Goal: Task Accomplishment & Management: Manage account settings

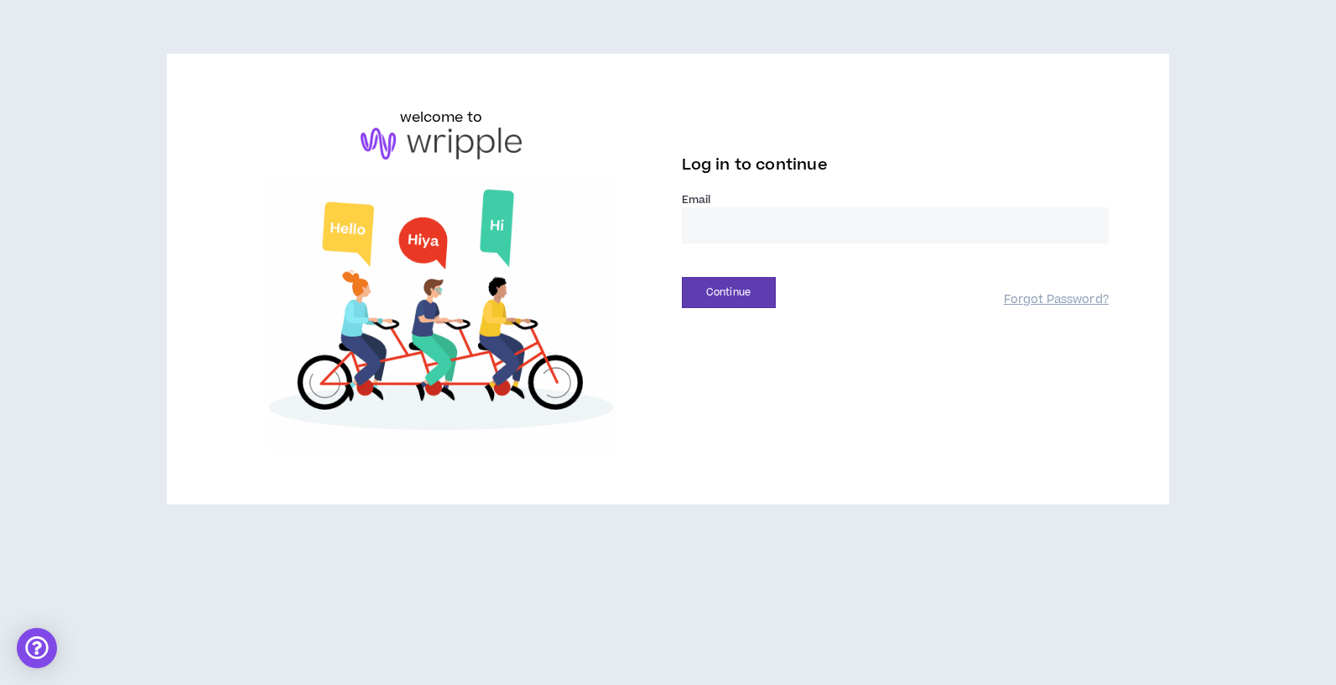
click at [765, 221] on input "email" at bounding box center [895, 225] width 427 height 36
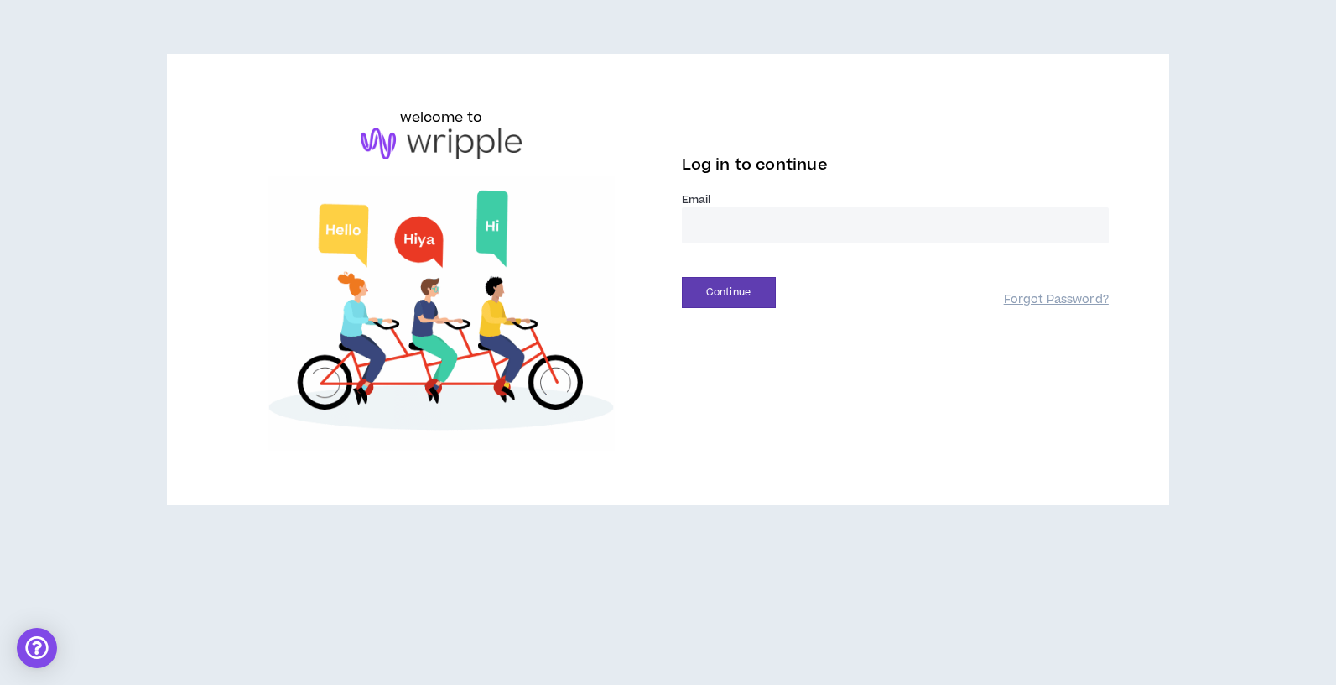
type input "**********"
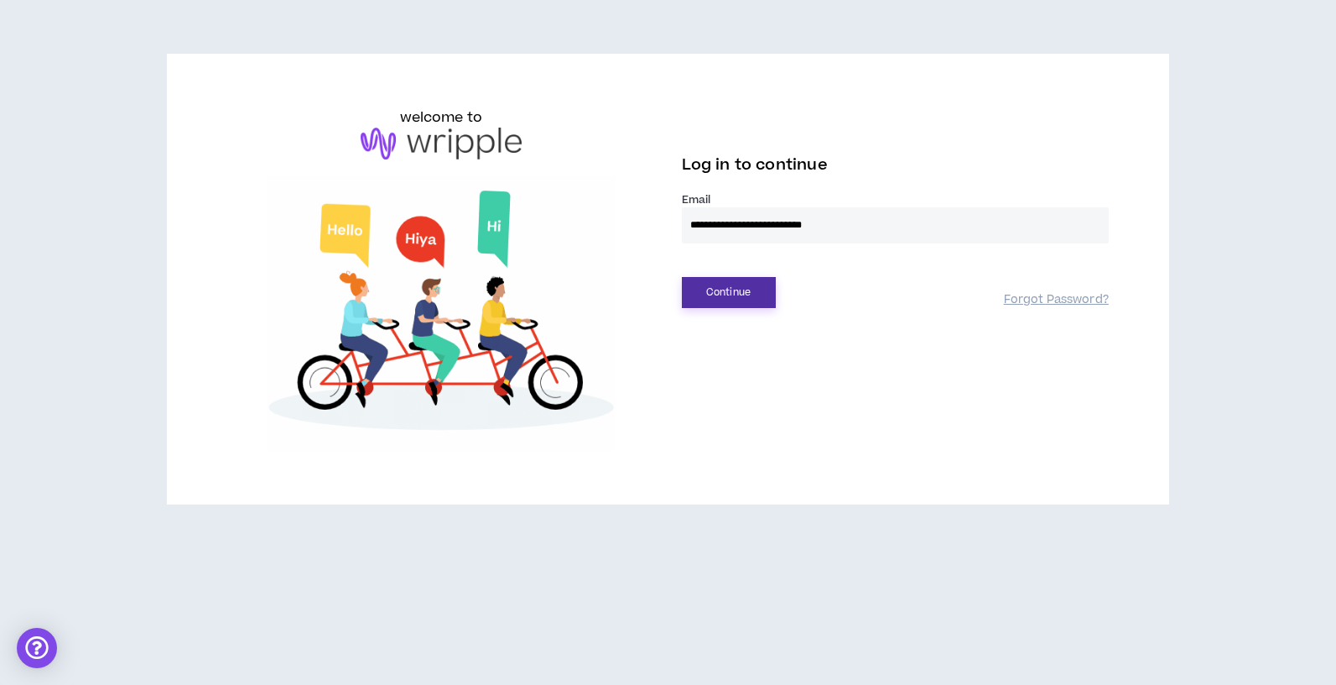
click at [754, 284] on button "Continue" at bounding box center [729, 292] width 94 height 31
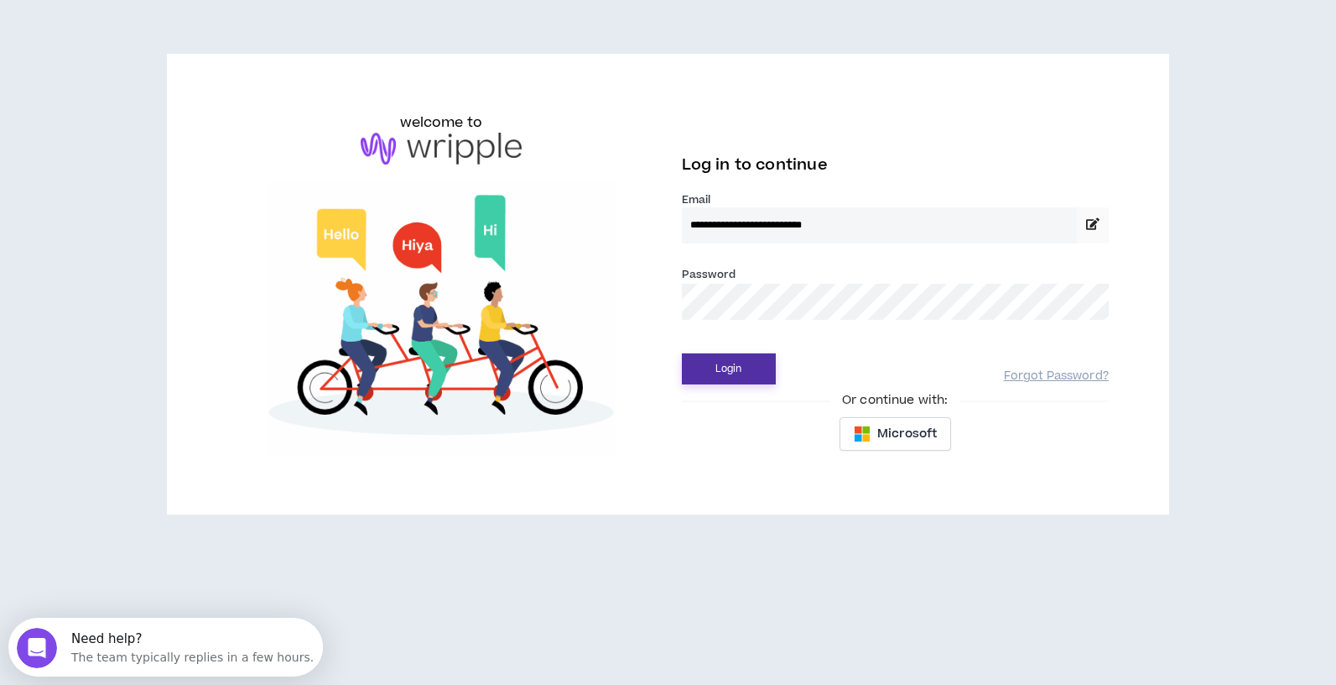
click at [771, 362] on button "Login" at bounding box center [729, 368] width 94 height 31
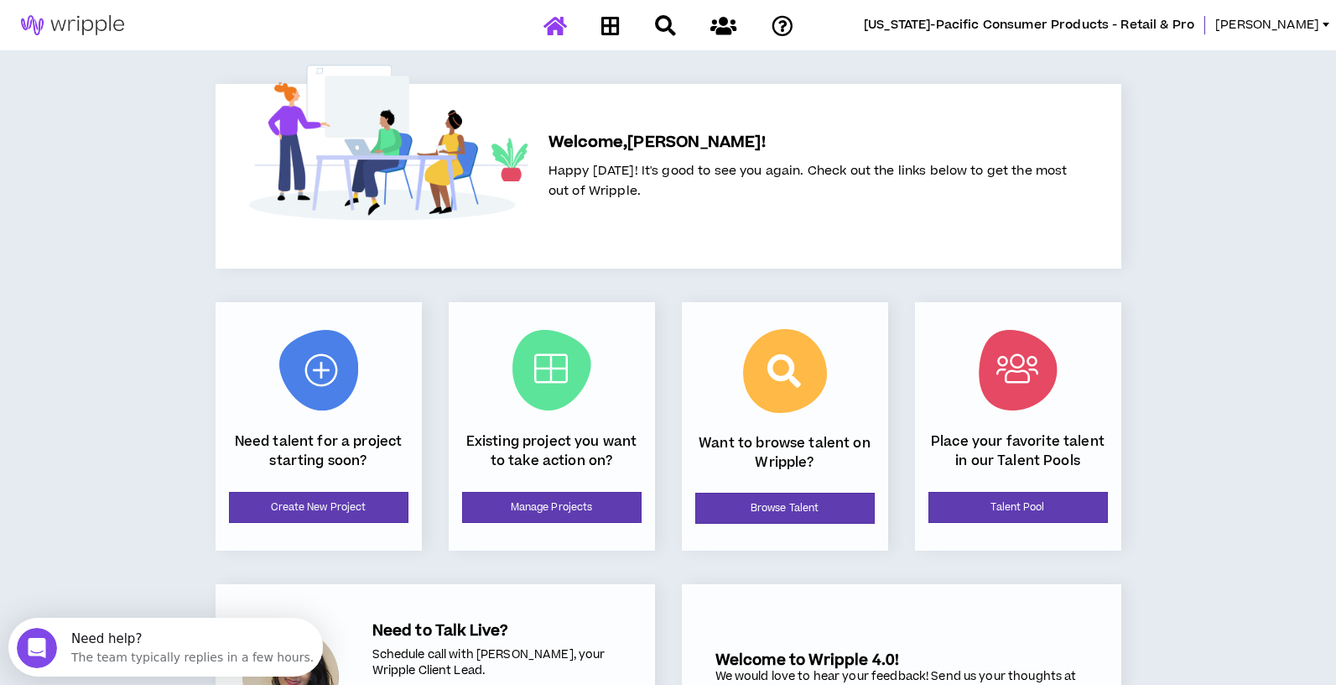
click at [136, 450] on div "[US_STATE]-Pacific Consumer Products - Retail & Pro [PERSON_NAME] Welcome, [PER…" at bounding box center [668, 401] width 1336 height 802
click at [338, 513] on link "Create New Project" at bounding box center [319, 507] width 180 height 31
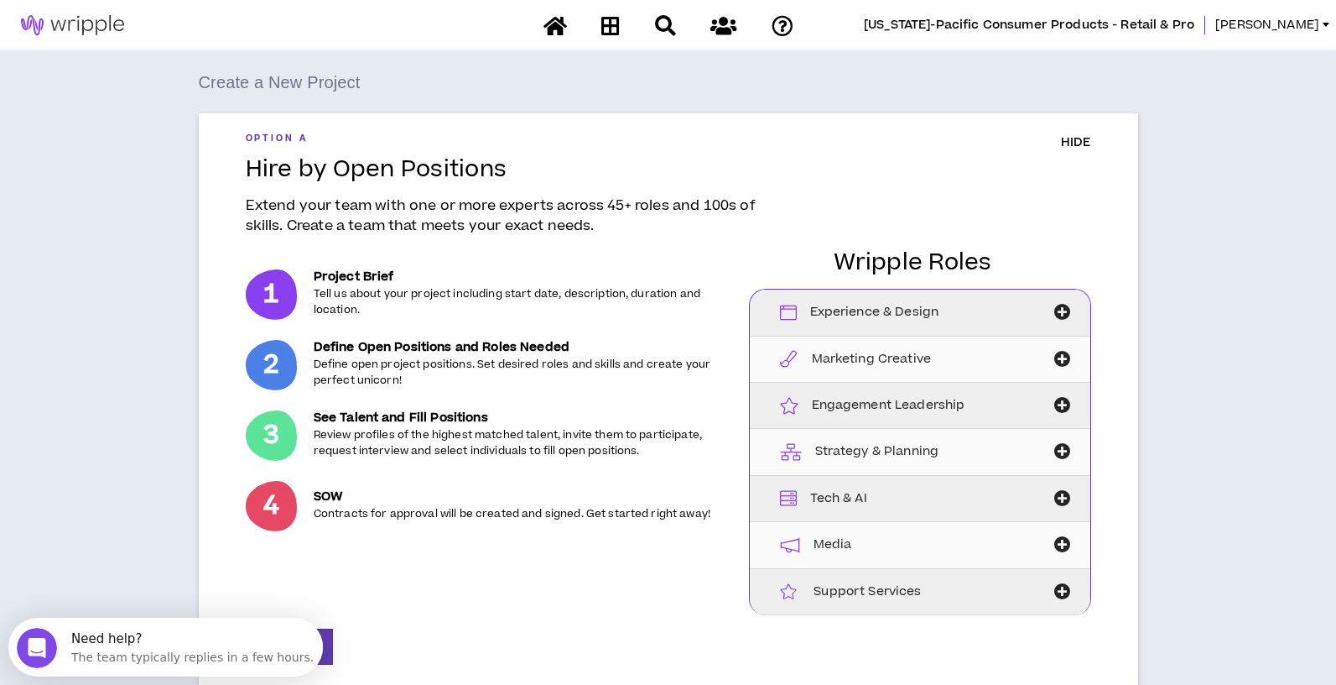
click at [1074, 145] on span "HIDE" at bounding box center [1076, 142] width 30 height 18
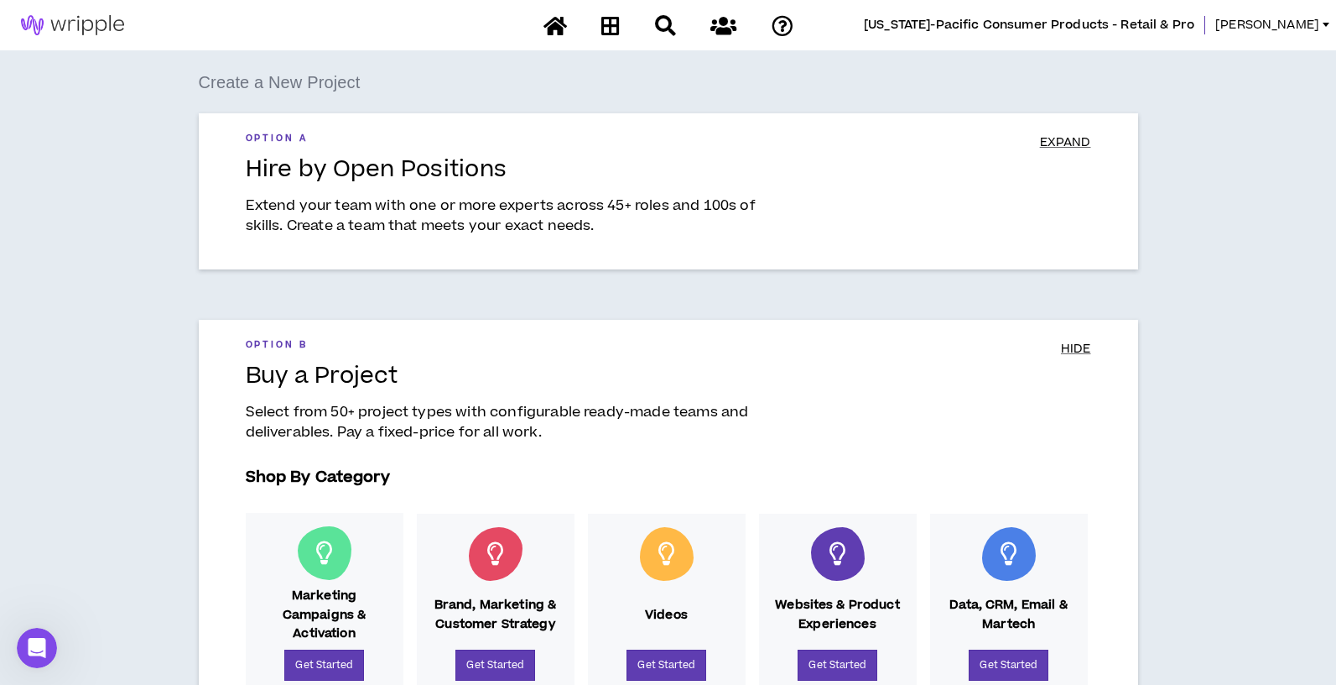
click at [75, 29] on img at bounding box center [72, 25] width 145 height 20
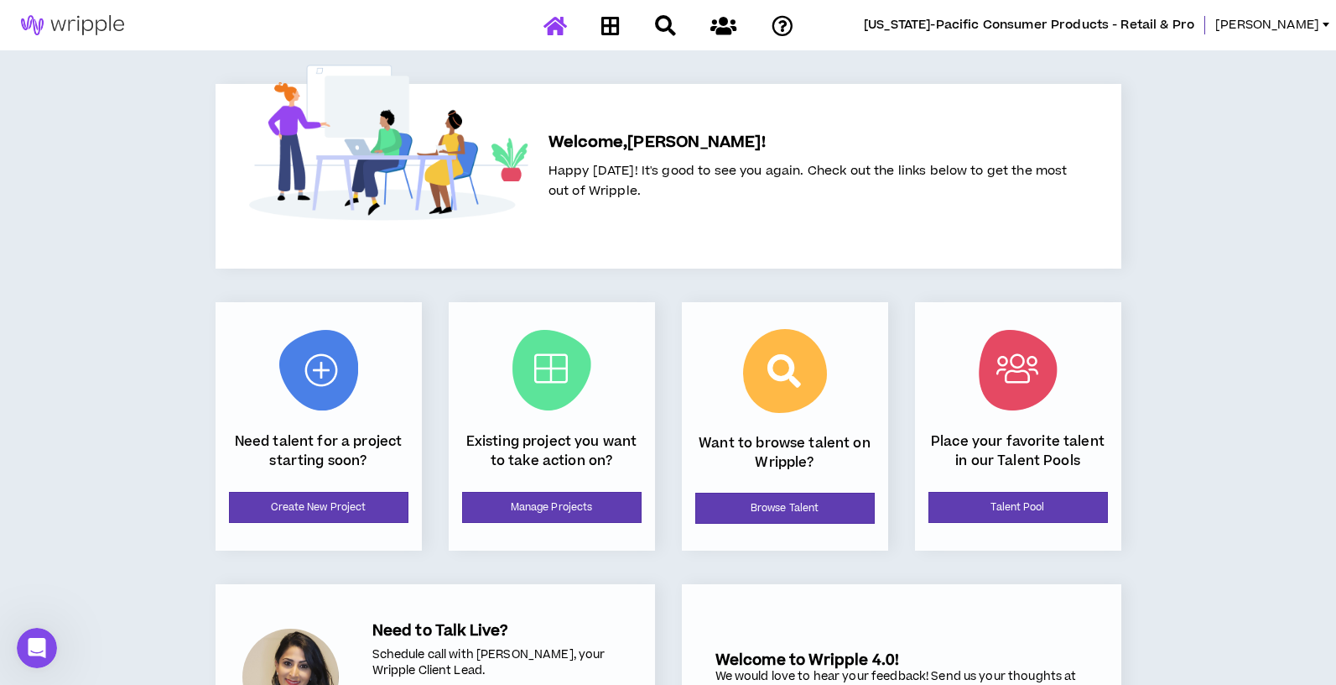
scroll to position [117, 0]
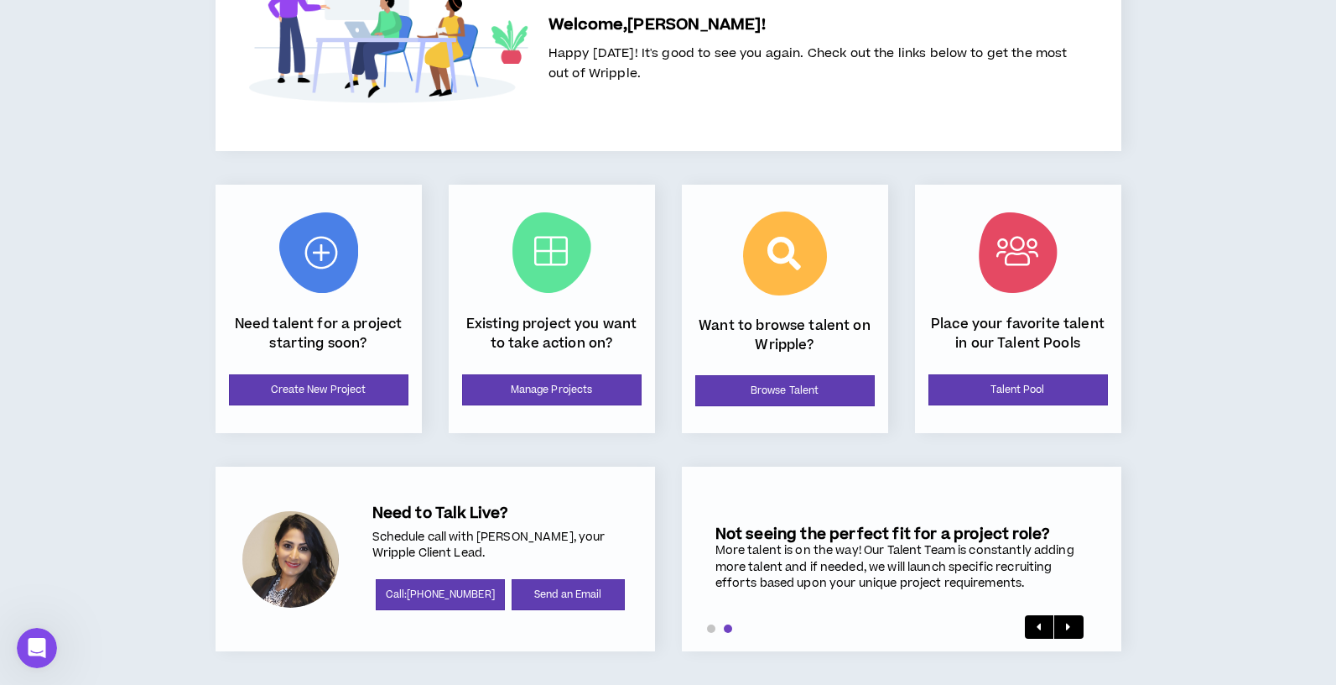
click at [171, 560] on div "[US_STATE]-Pacific Consumer Products - Retail & Pro [PERSON_NAME] Welcome, [PER…" at bounding box center [668, 284] width 1336 height 802
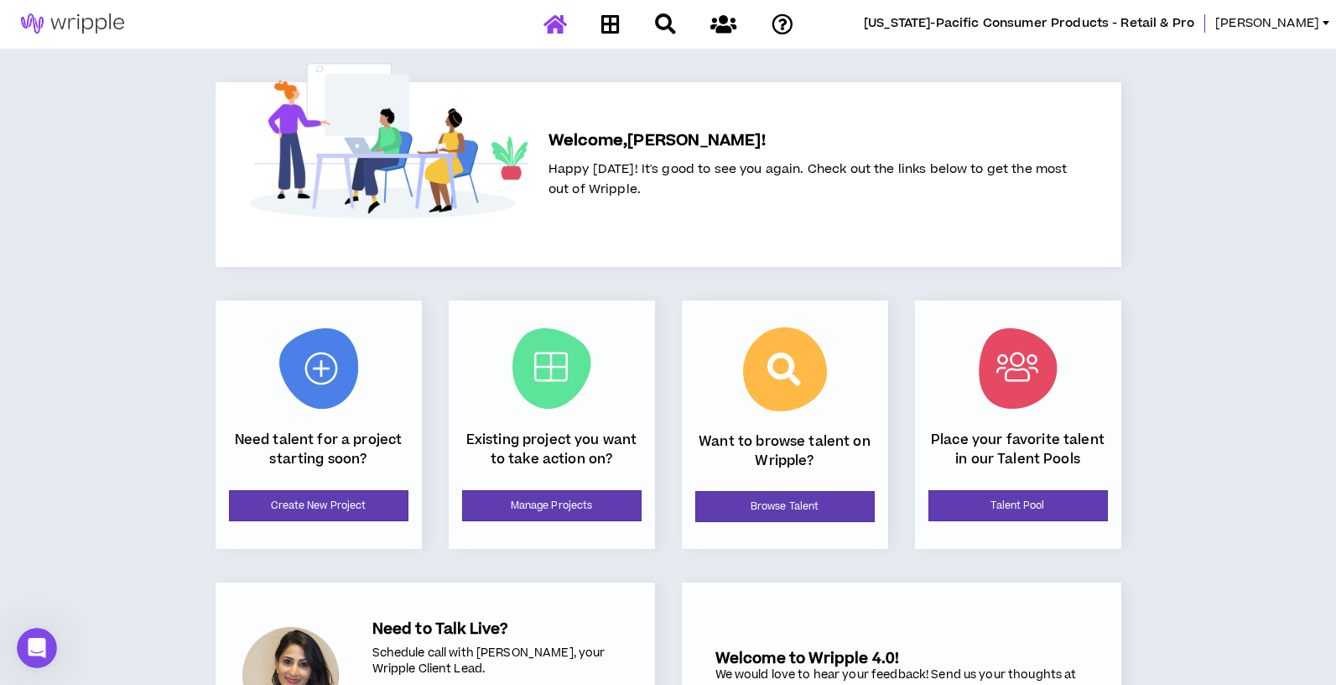
scroll to position [0, 0]
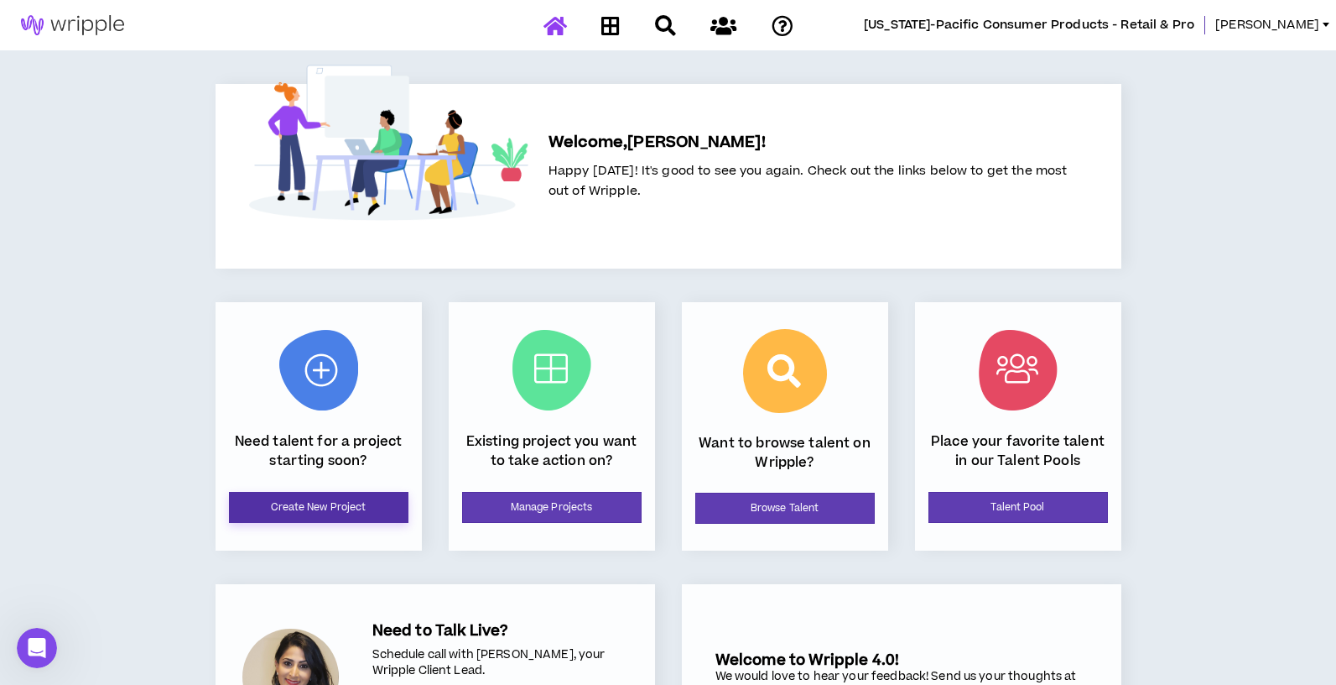
click at [298, 506] on link "Create New Project" at bounding box center [319, 507] width 180 height 31
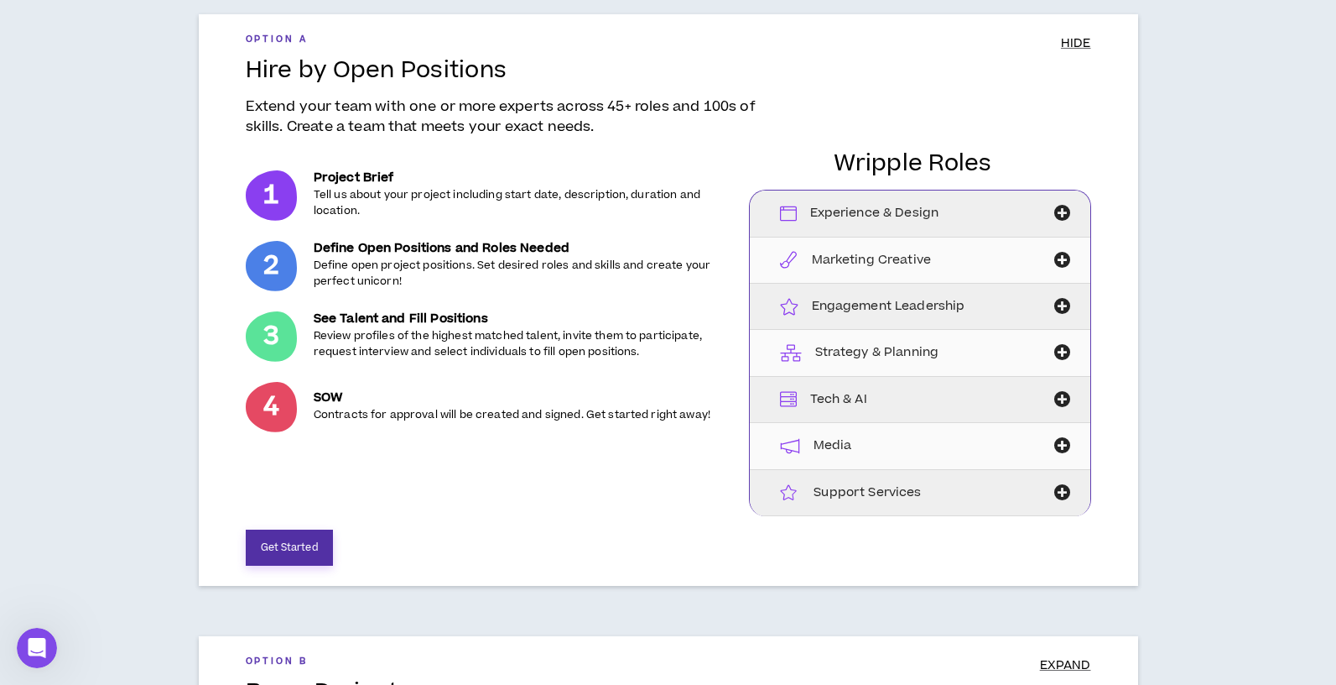
click at [320, 540] on button "Get Started" at bounding box center [289, 547] width 87 height 36
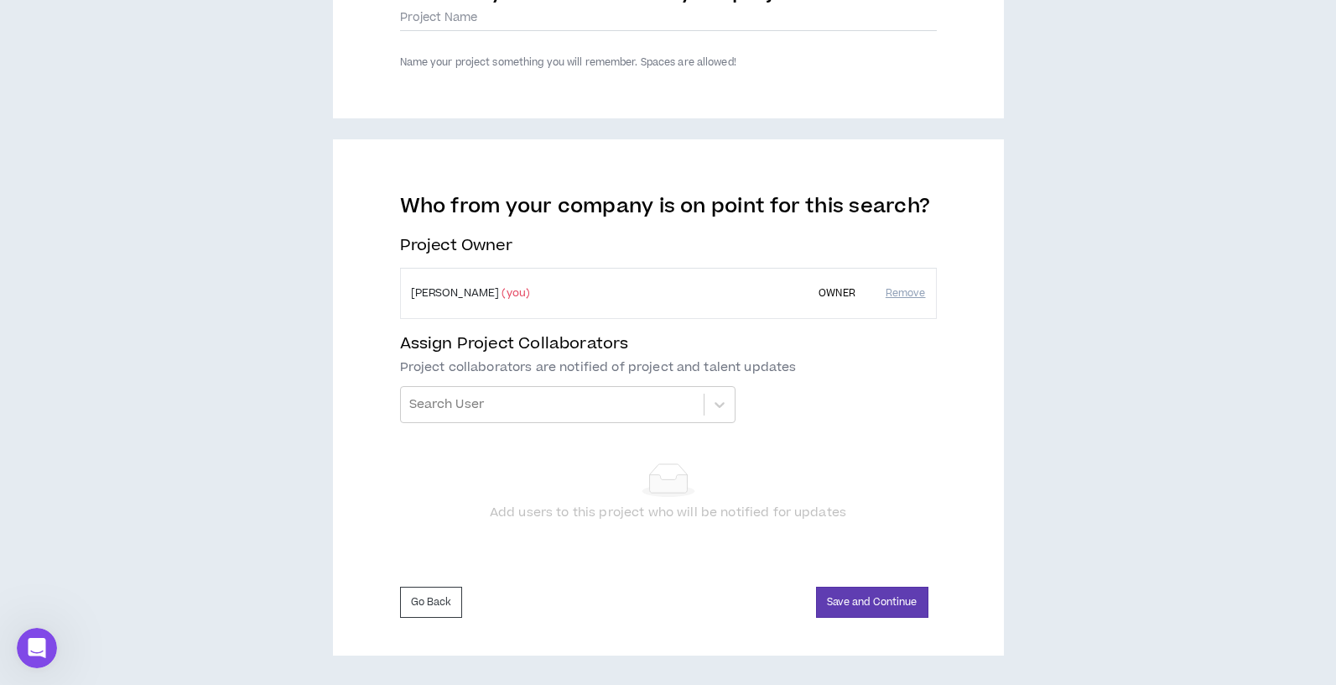
scroll to position [263, 0]
click at [560, 412] on div at bounding box center [552, 405] width 286 height 29
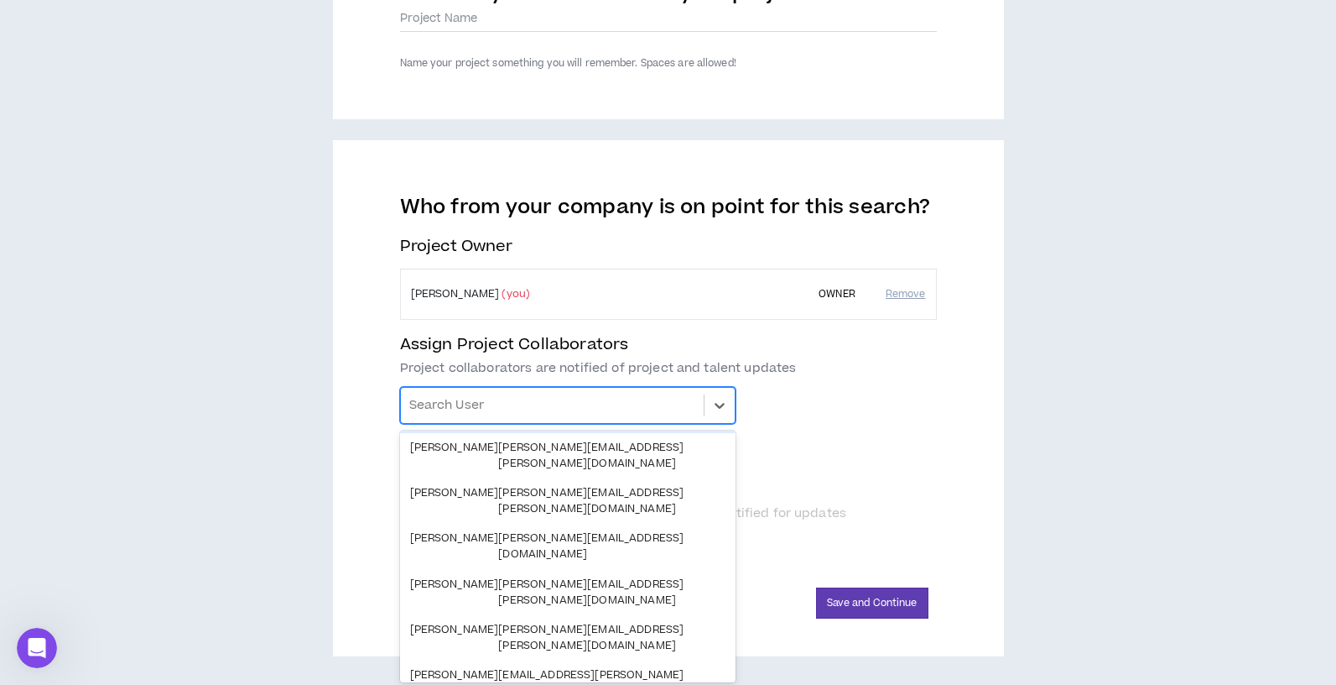
scroll to position [0, 0]
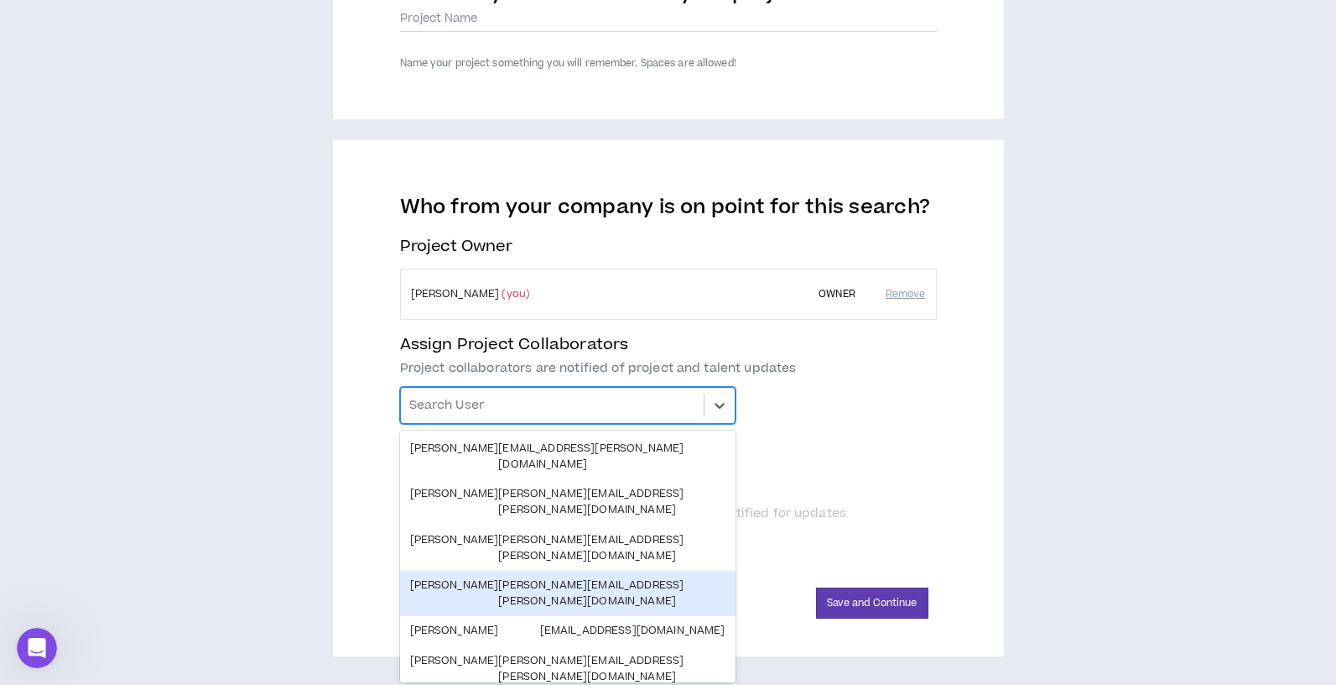
click at [276, 500] on div "Hire by Open Positions Project Profile: Name and Owners What do you want to nam…" at bounding box center [668, 269] width 1320 height 773
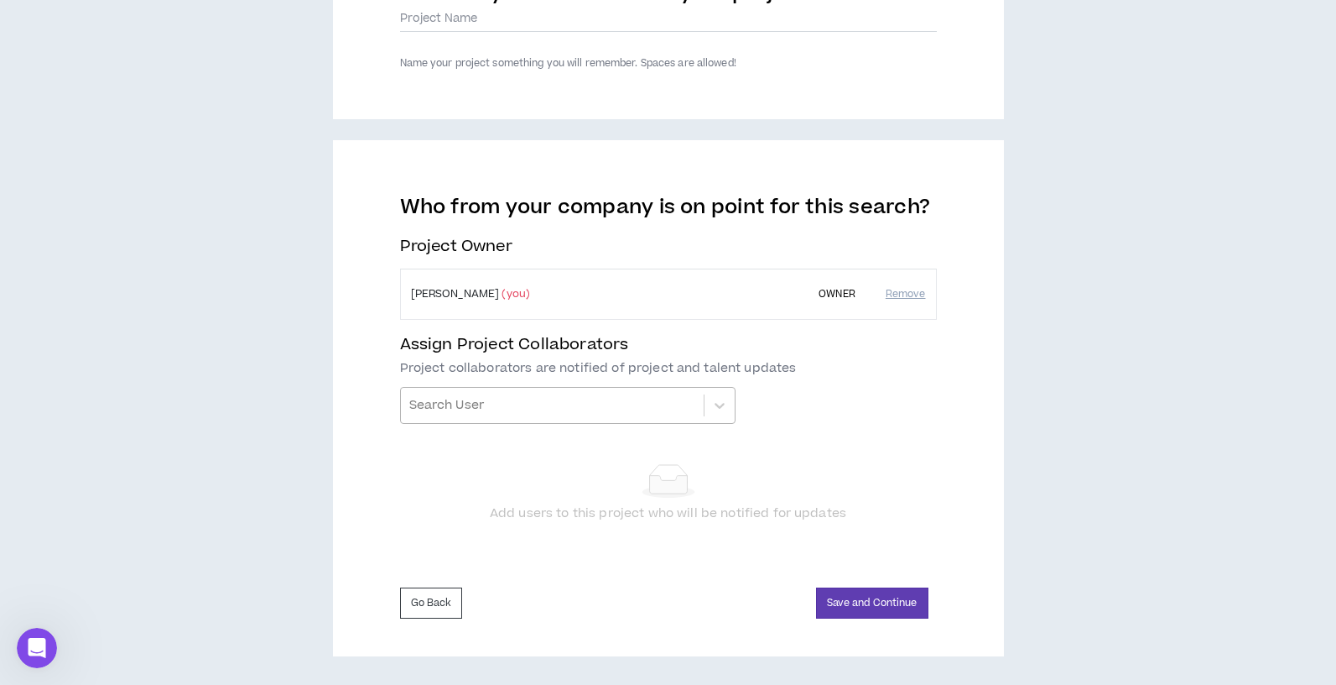
click at [539, 419] on div "Search User" at bounding box center [552, 405] width 303 height 35
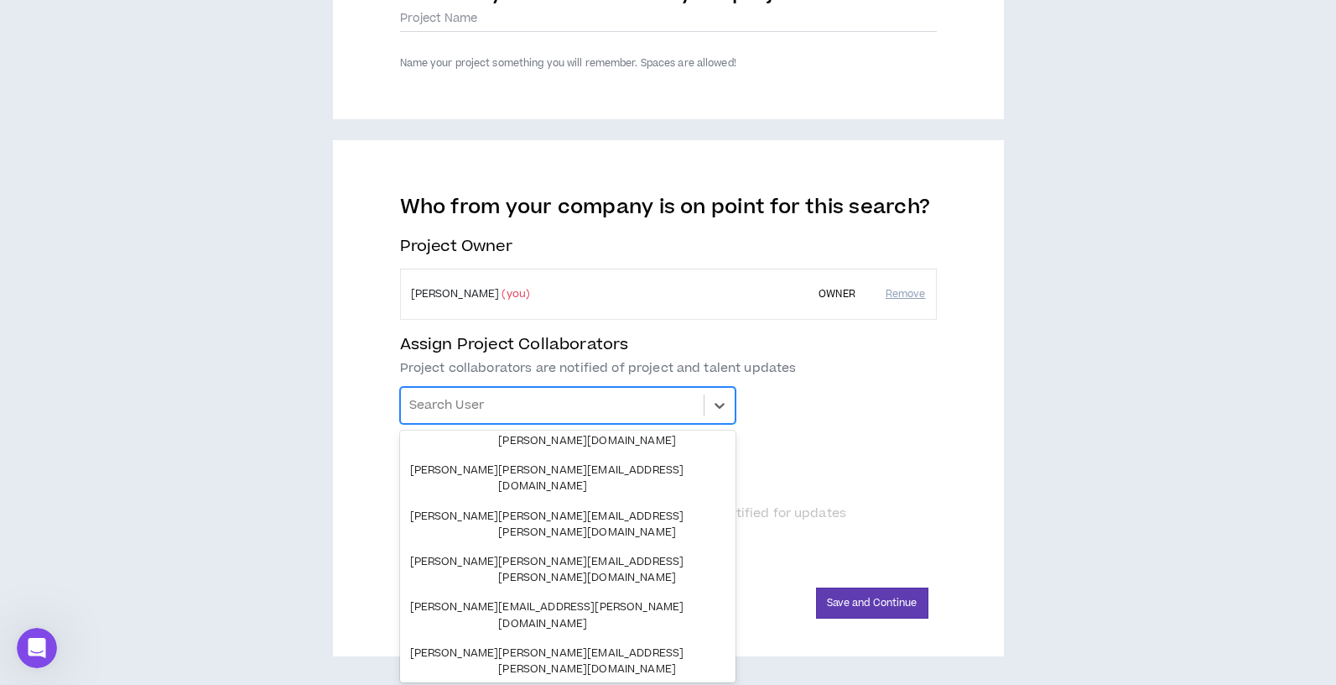
scroll to position [283, 0]
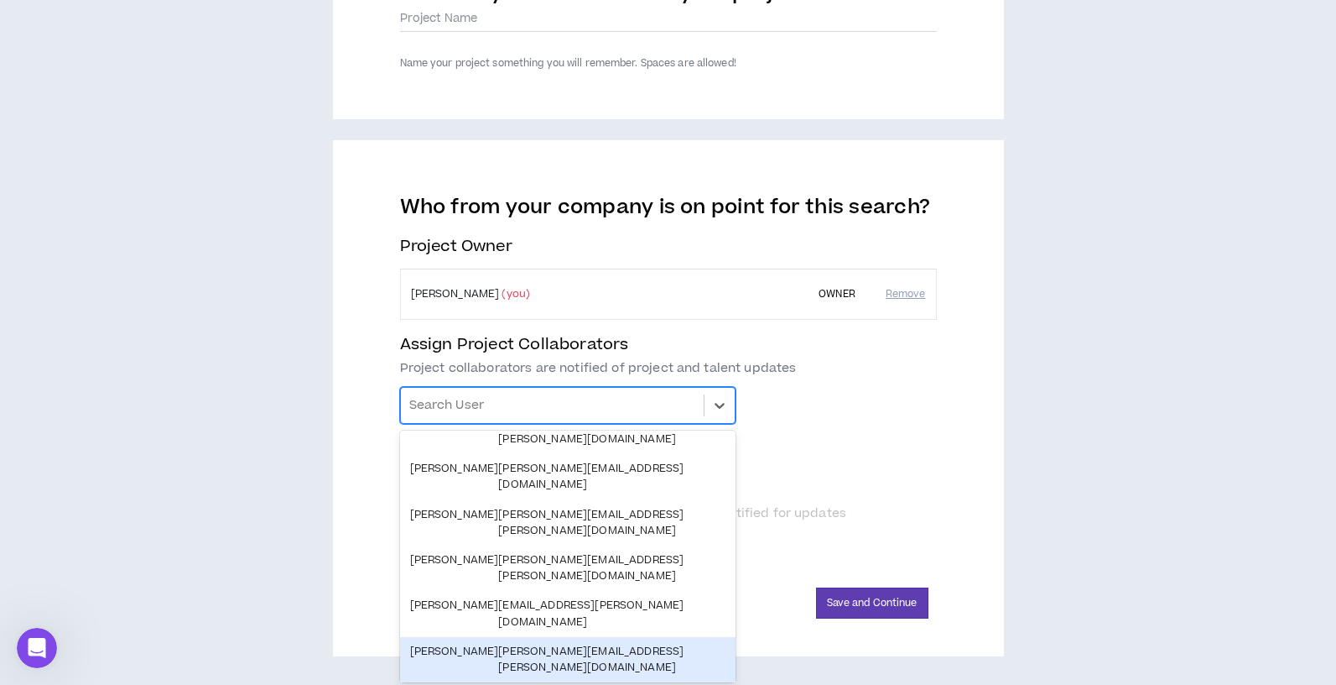
click at [508, 643] on div "[PERSON_NAME] [PERSON_NAME][EMAIL_ADDRESS][PERSON_NAME][DOMAIN_NAME]" at bounding box center [567, 659] width 315 height 32
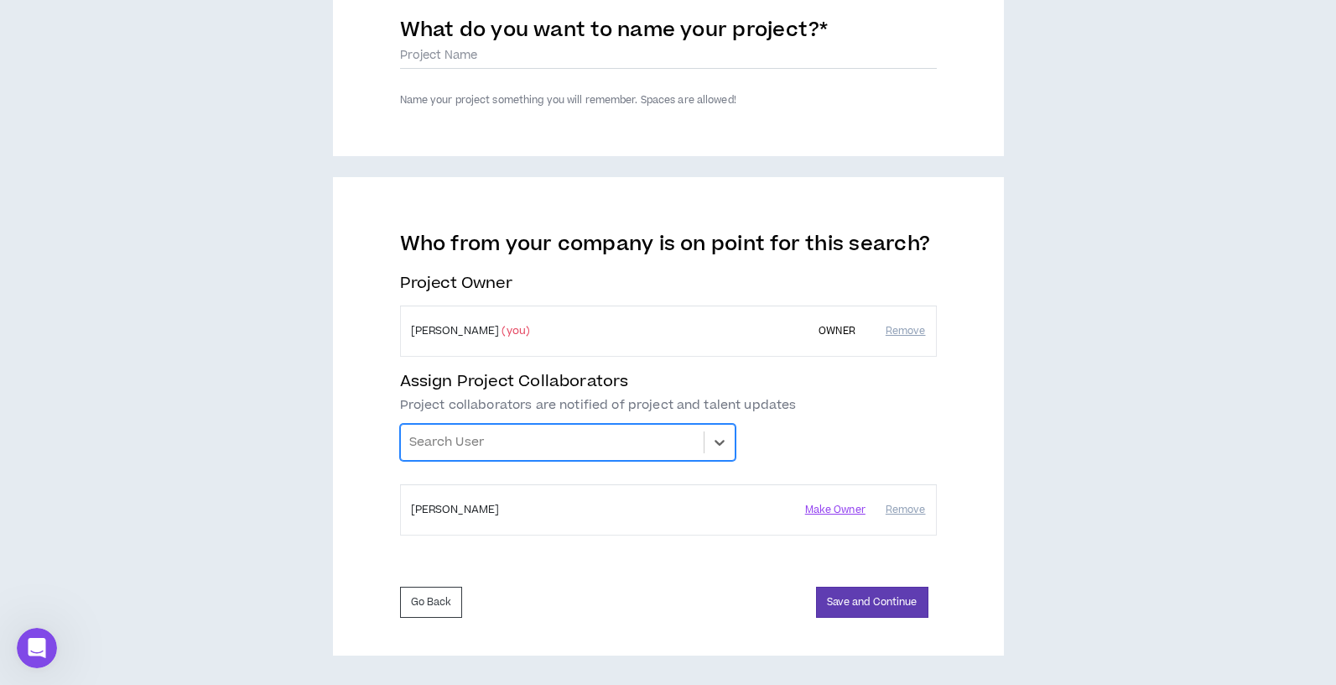
scroll to position [227, 0]
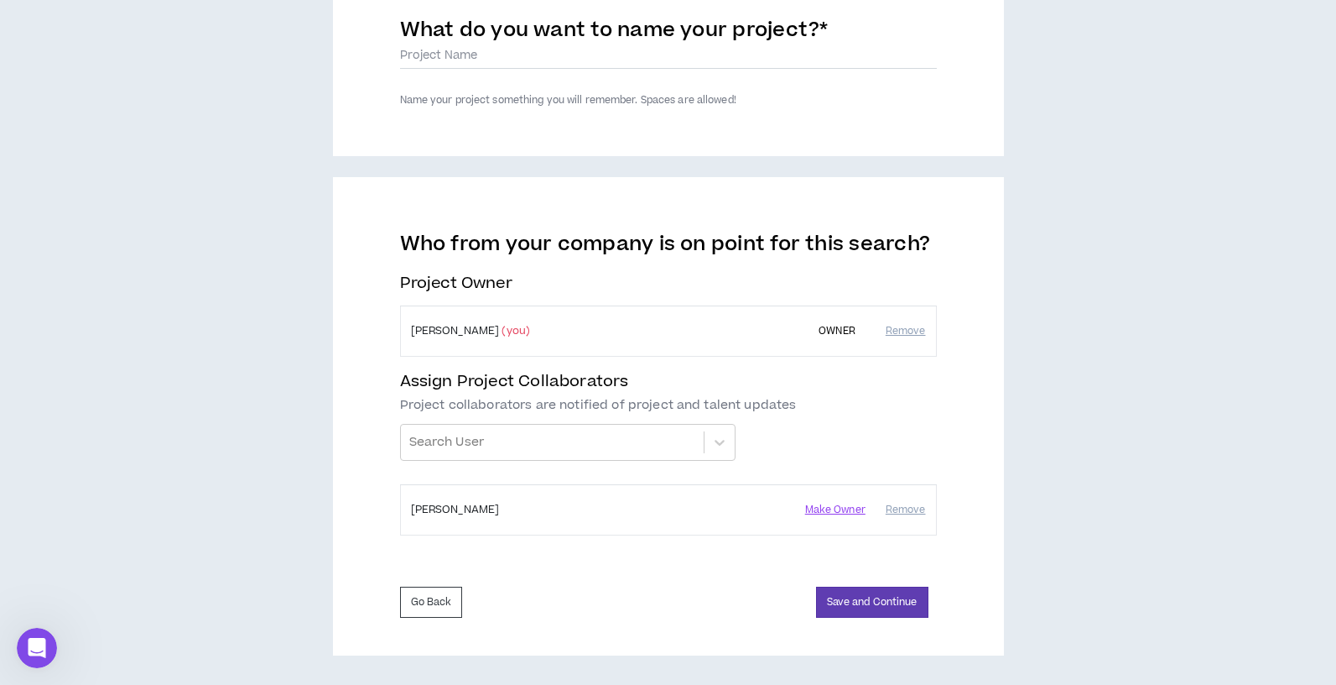
click at [556, 49] on label "What do you want to name your project? *" at bounding box center [614, 33] width 429 height 34
click at [556, 49] on input "What do you want to name your project? *" at bounding box center [668, 56] width 537 height 25
click at [451, 602] on button "Go Back" at bounding box center [431, 601] width 63 height 31
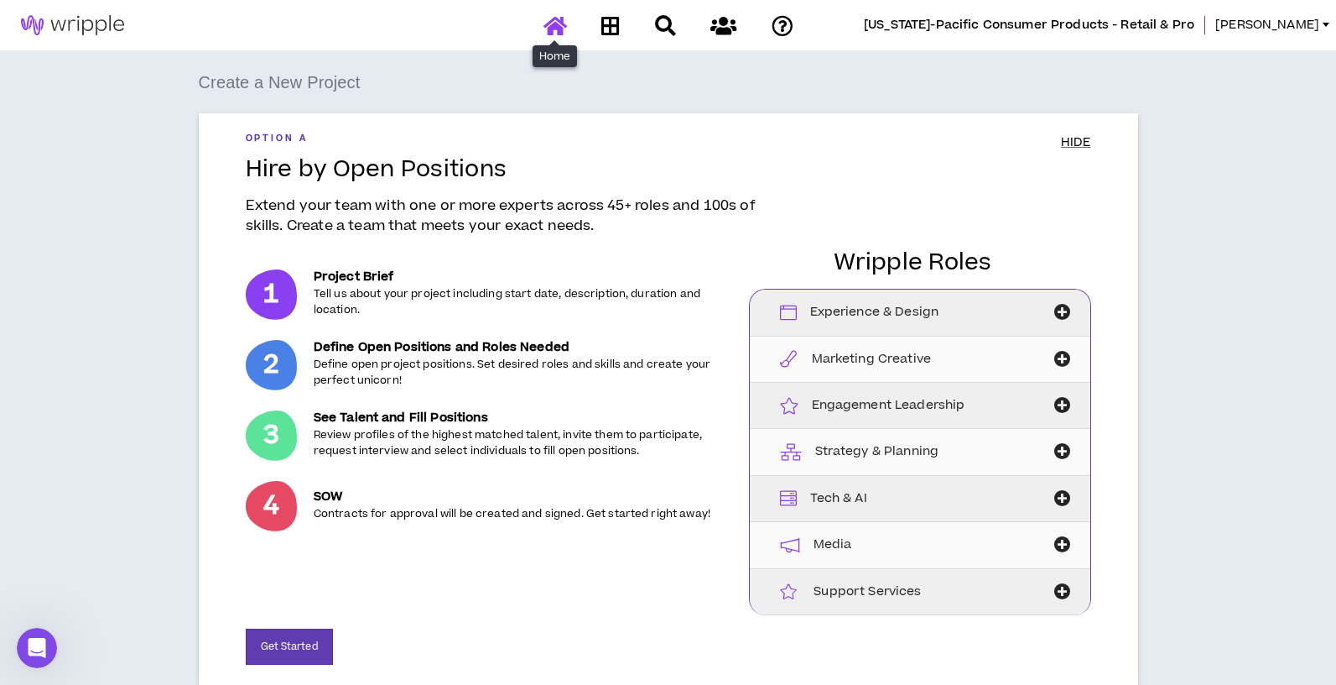
click at [544, 28] on icon at bounding box center [555, 25] width 23 height 21
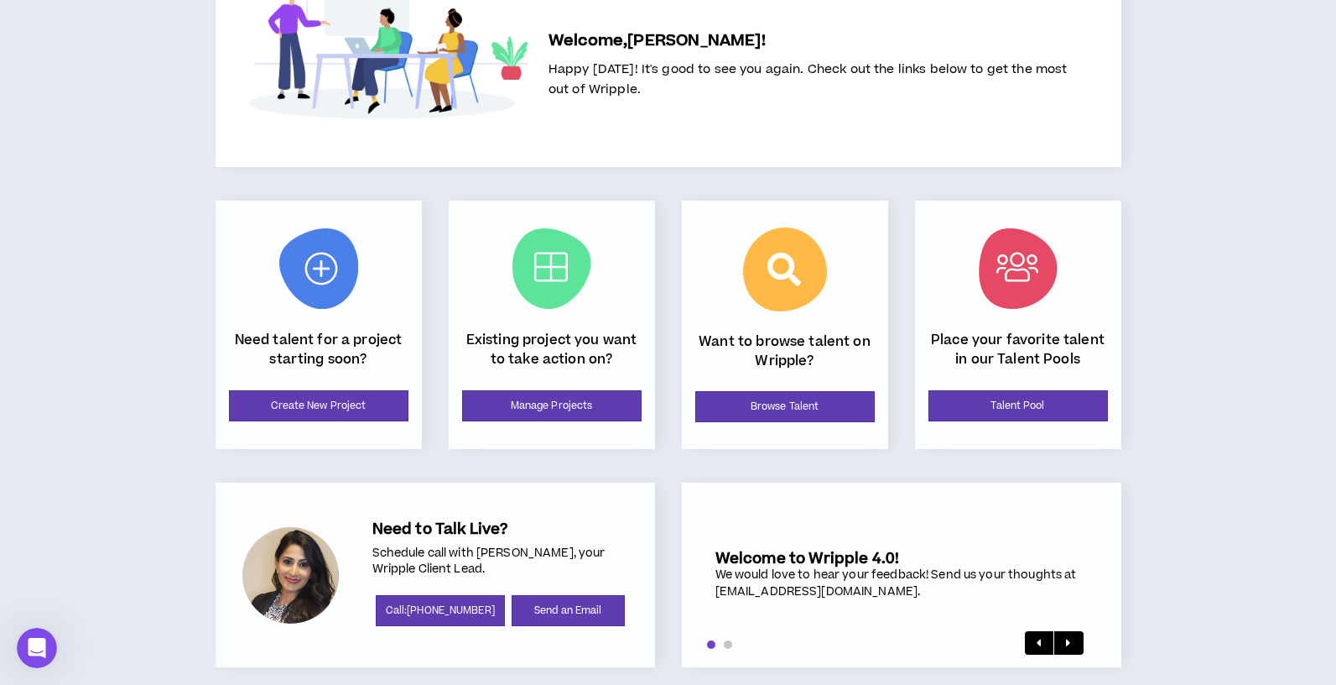
scroll to position [117, 0]
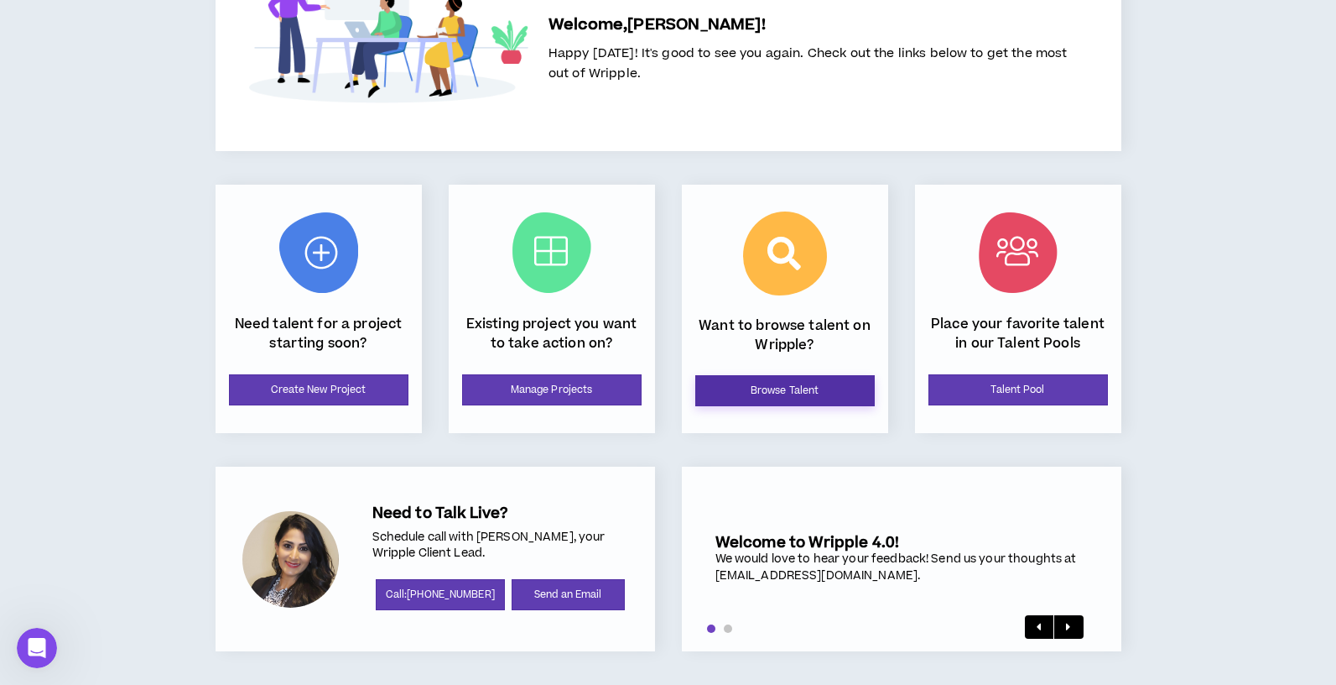
click at [828, 390] on link "Browse Talent" at bounding box center [785, 390] width 180 height 31
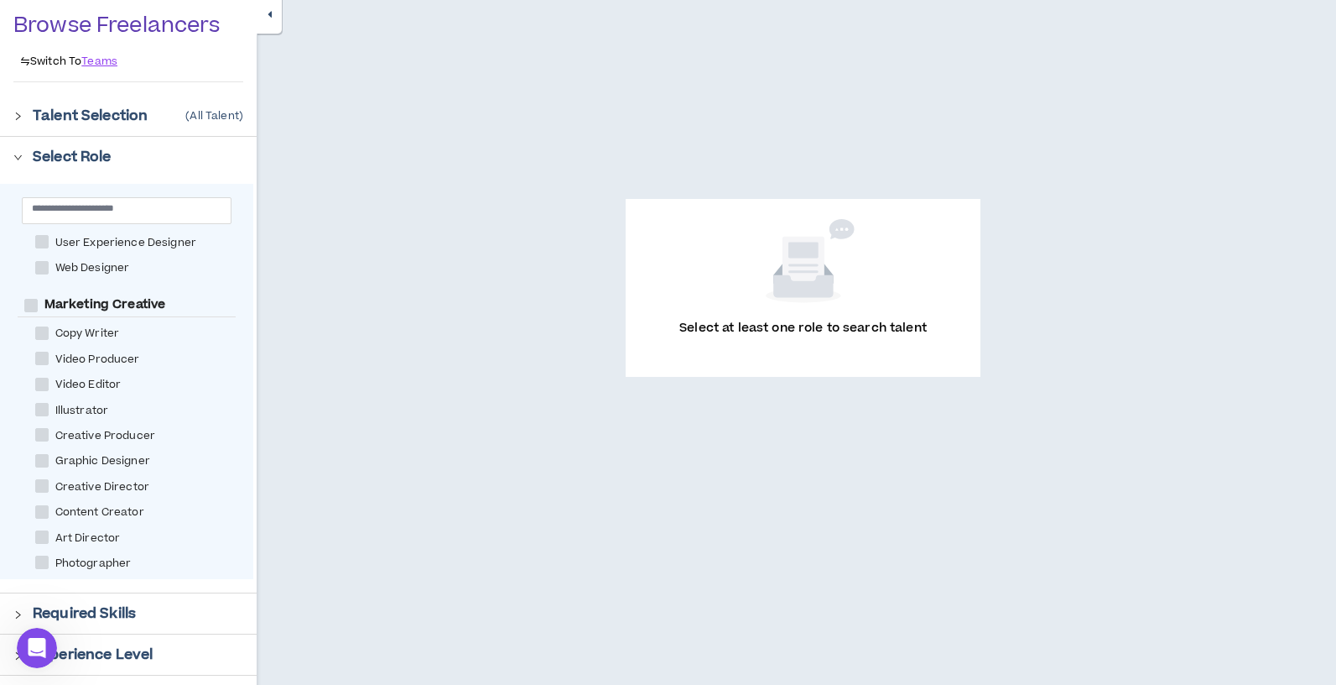
scroll to position [212, 0]
click at [71, 388] on span "Illustrator" at bounding box center [82, 384] width 67 height 16
checkbox input "****"
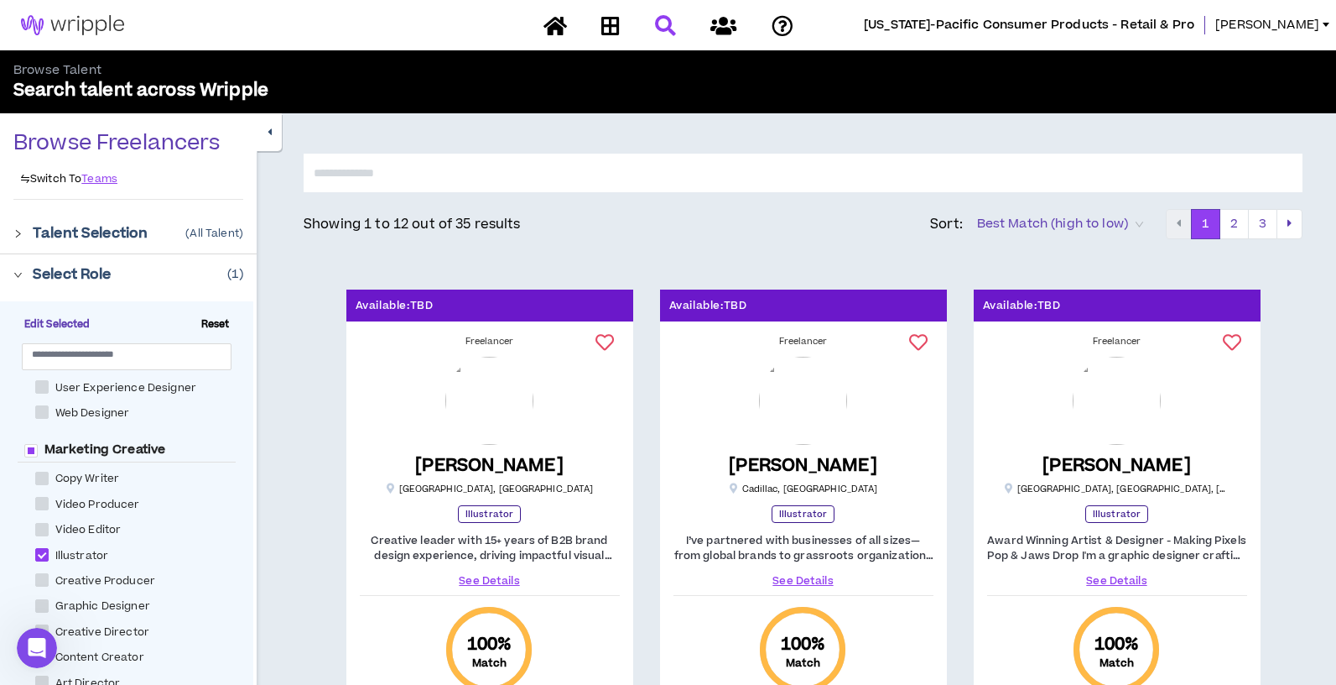
scroll to position [172, 0]
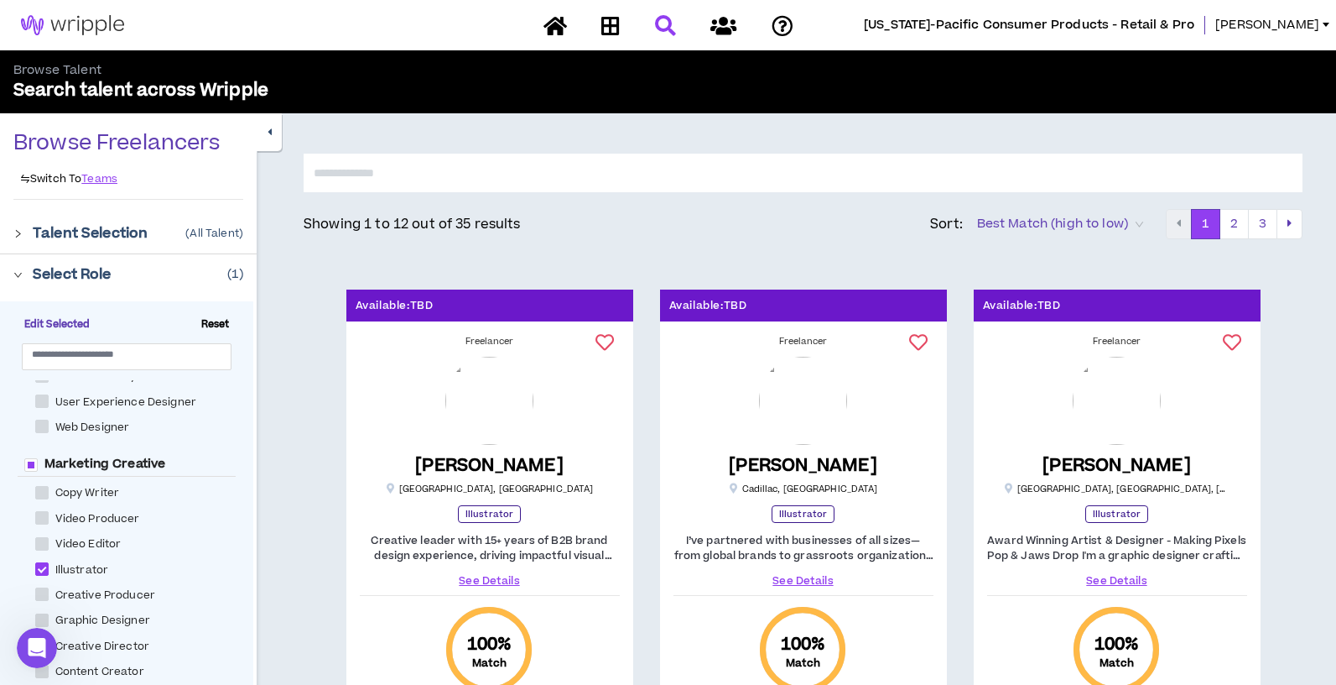
click at [964, 165] on input "text" at bounding box center [803, 173] width 999 height 39
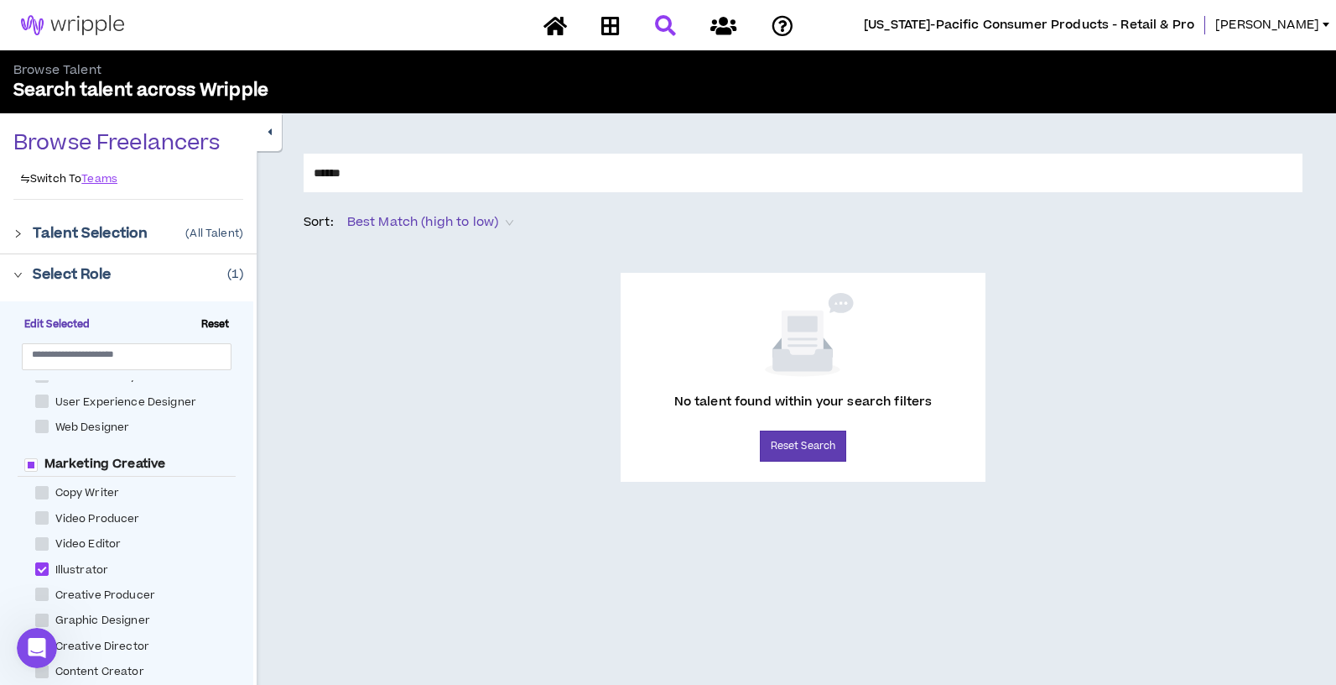
type input "******"
click at [1181, 180] on input "******" at bounding box center [803, 173] width 999 height 39
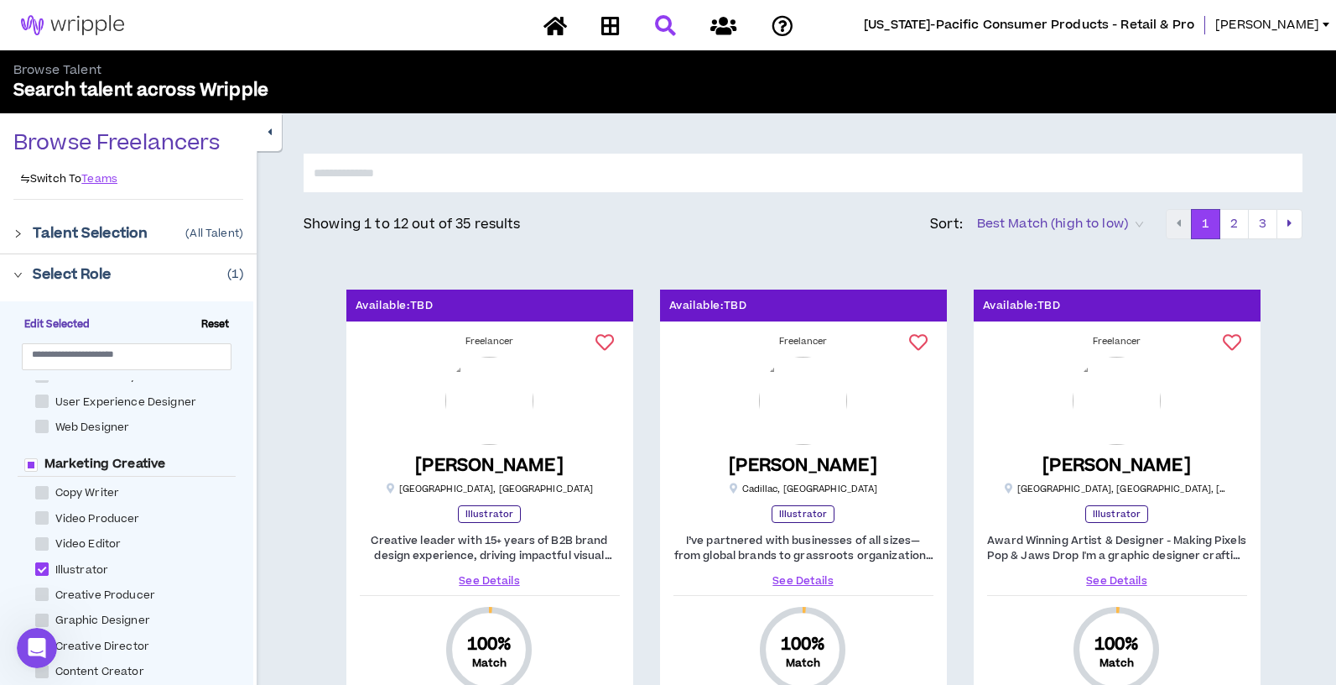
click at [43, 570] on span at bounding box center [41, 568] width 13 height 13
checkbox input "*****"
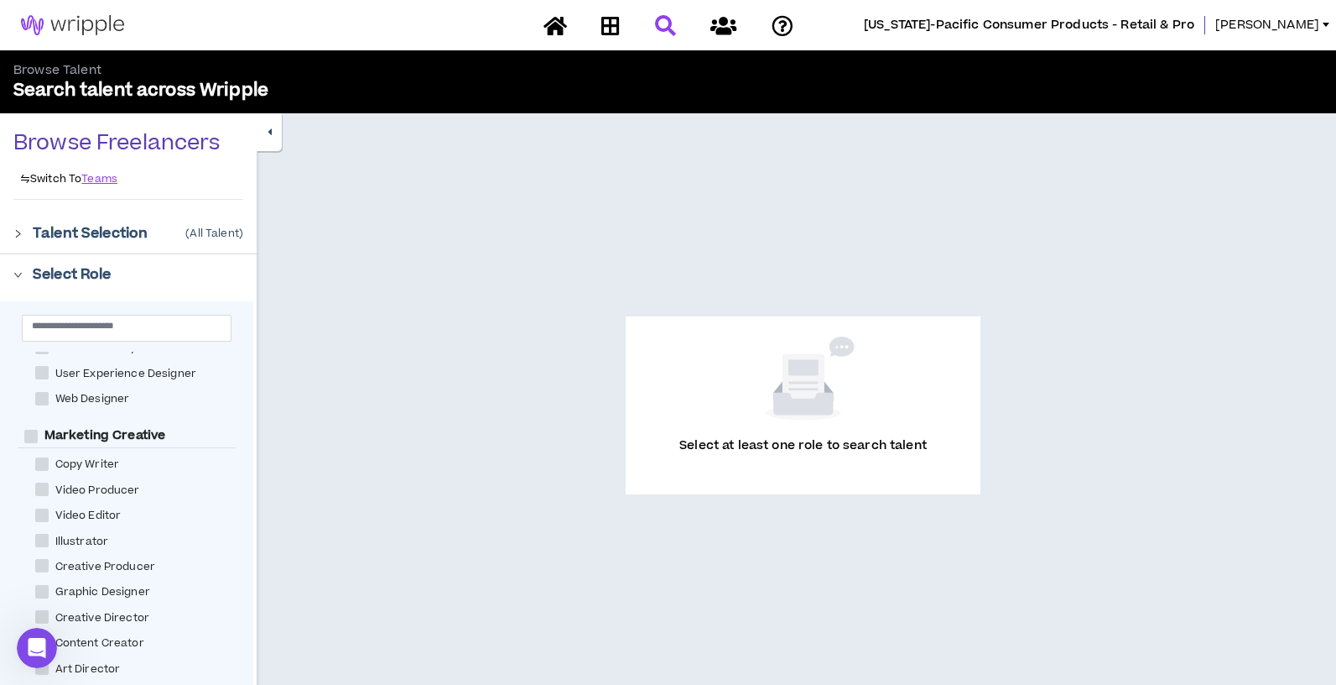
click at [19, 231] on icon "right" at bounding box center [17, 233] width 9 height 9
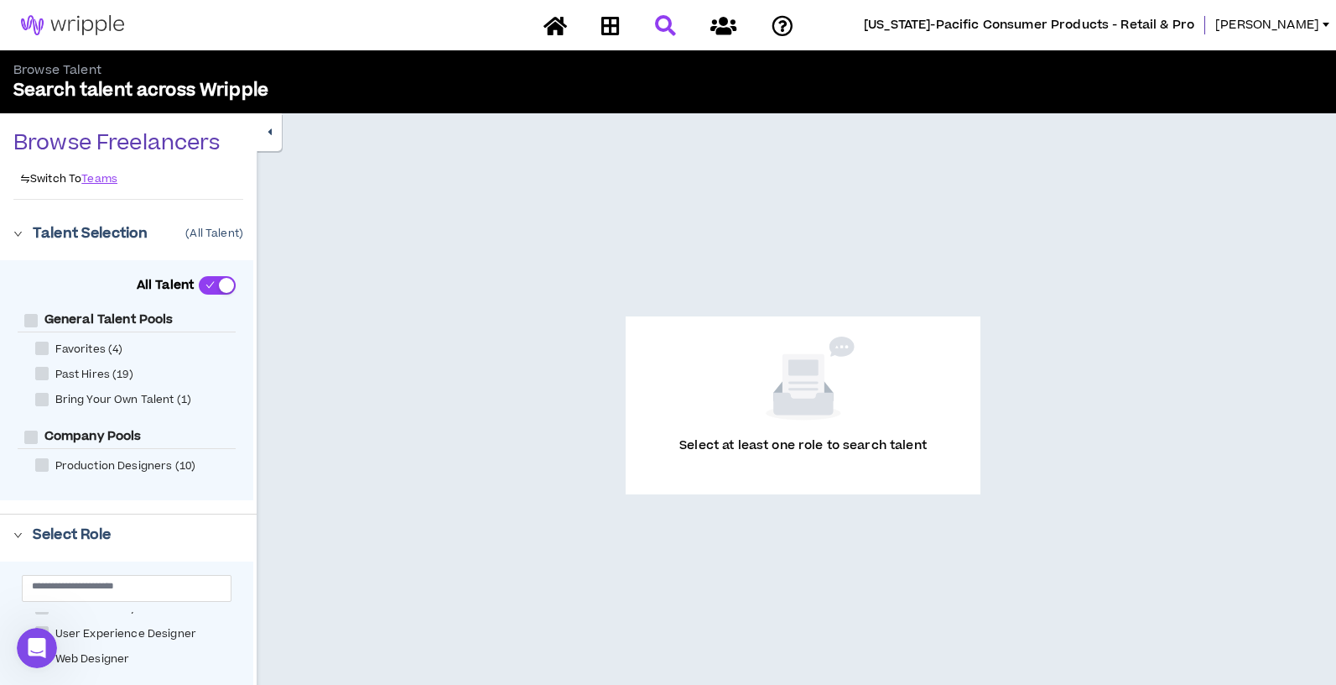
click at [34, 375] on div "Past Hires (19)" at bounding box center [127, 374] width 218 height 25
click at [44, 377] on span at bounding box center [41, 373] width 13 height 13
checkbox \(19\) "****"
click at [17, 538] on icon "right" at bounding box center [17, 534] width 9 height 9
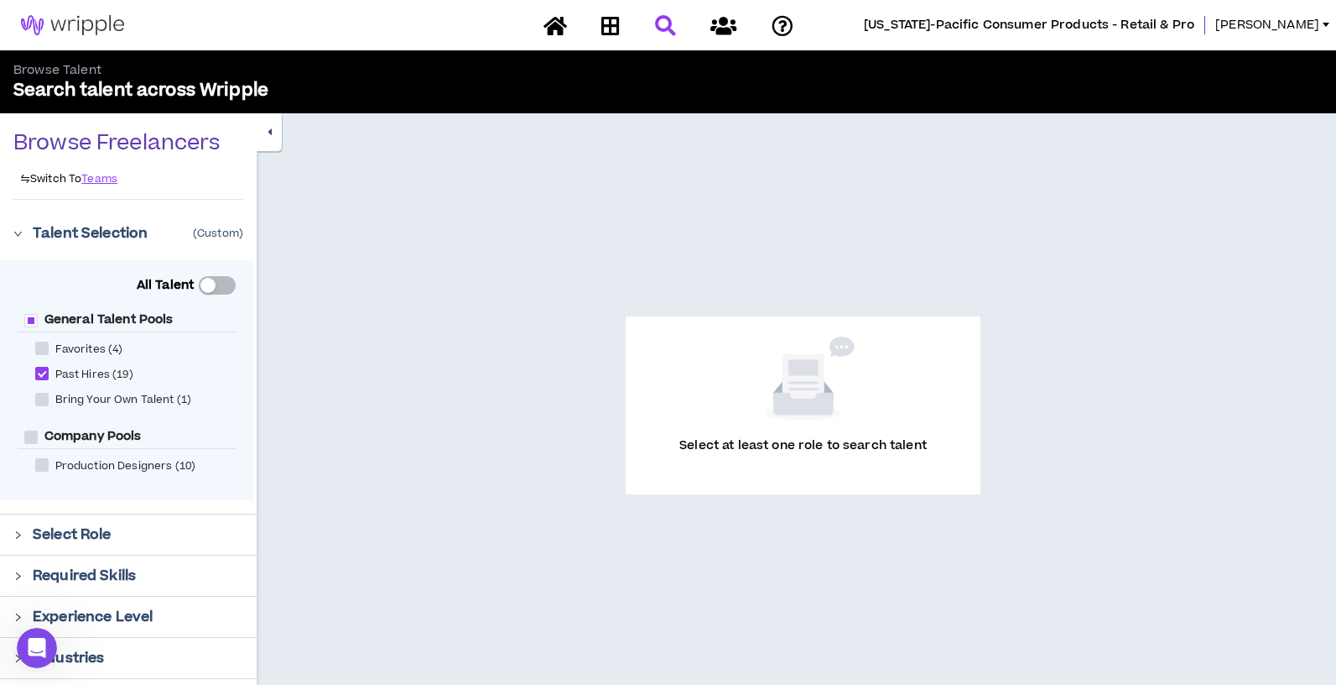
scroll to position [114, 0]
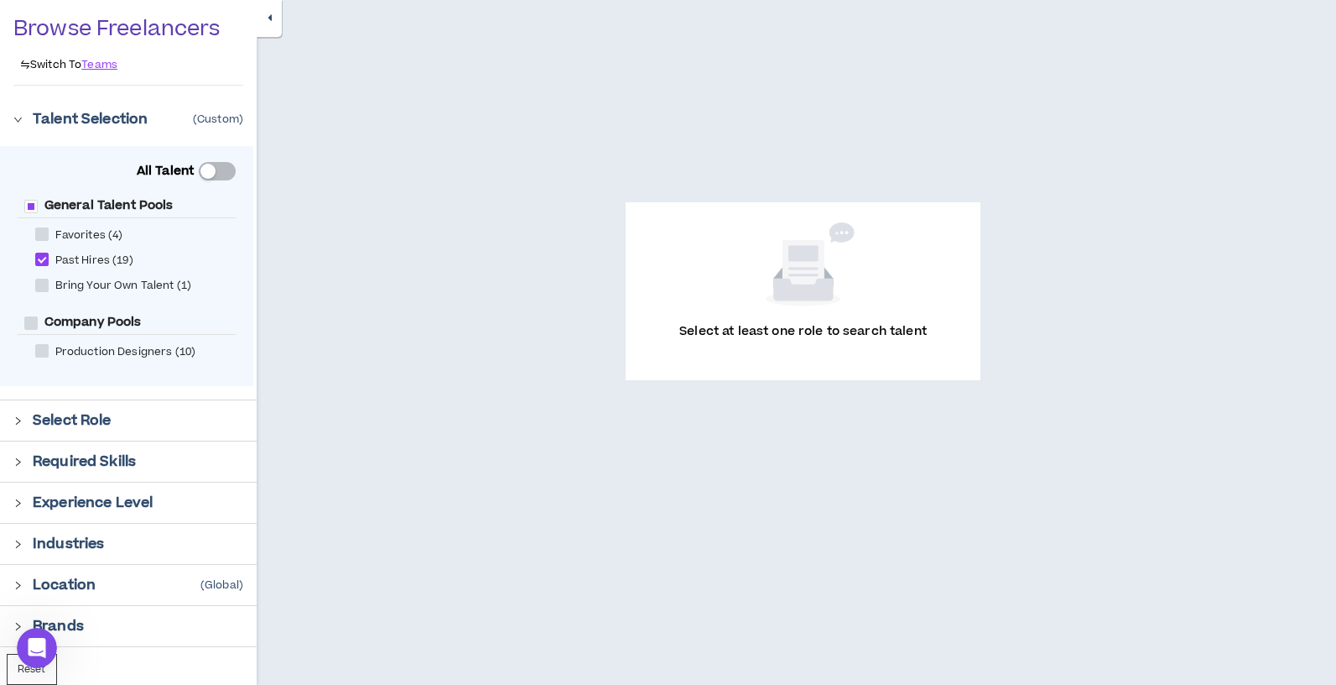
click at [16, 420] on icon "right" at bounding box center [17, 420] width 9 height 9
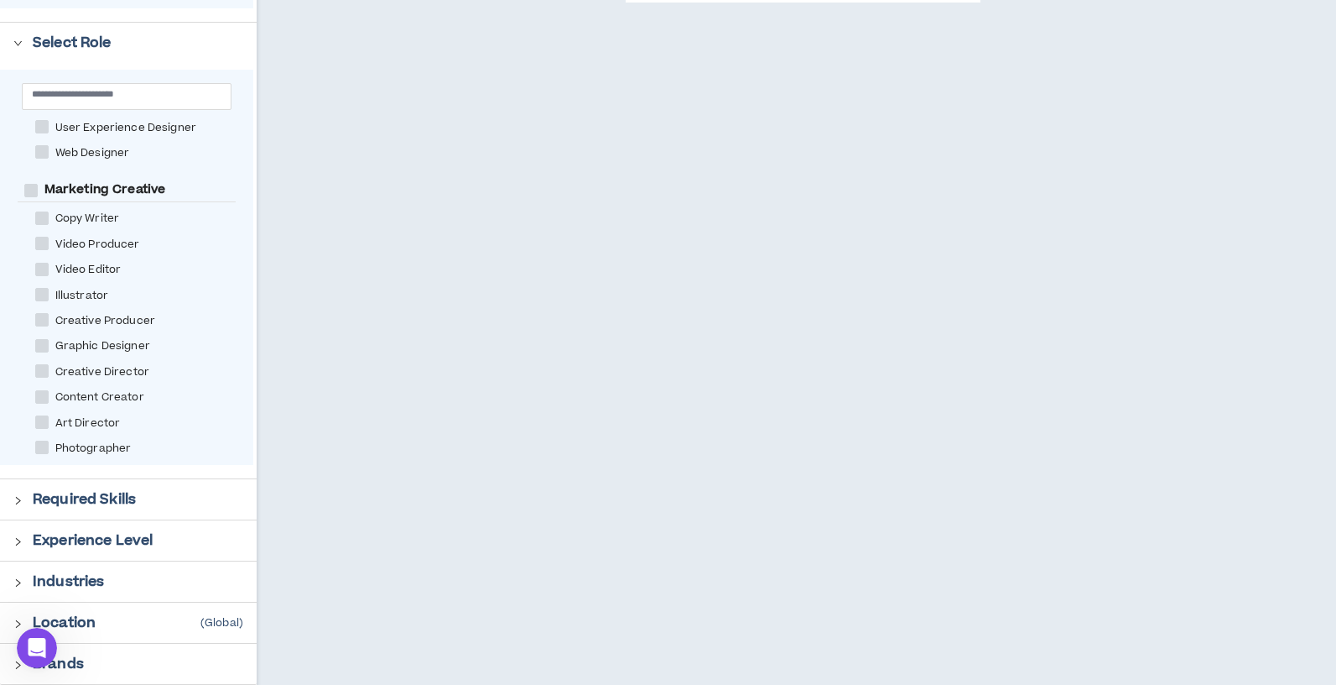
scroll to position [181, 0]
click at [48, 372] on span at bounding box center [41, 375] width 13 height 13
checkbox Director "****"
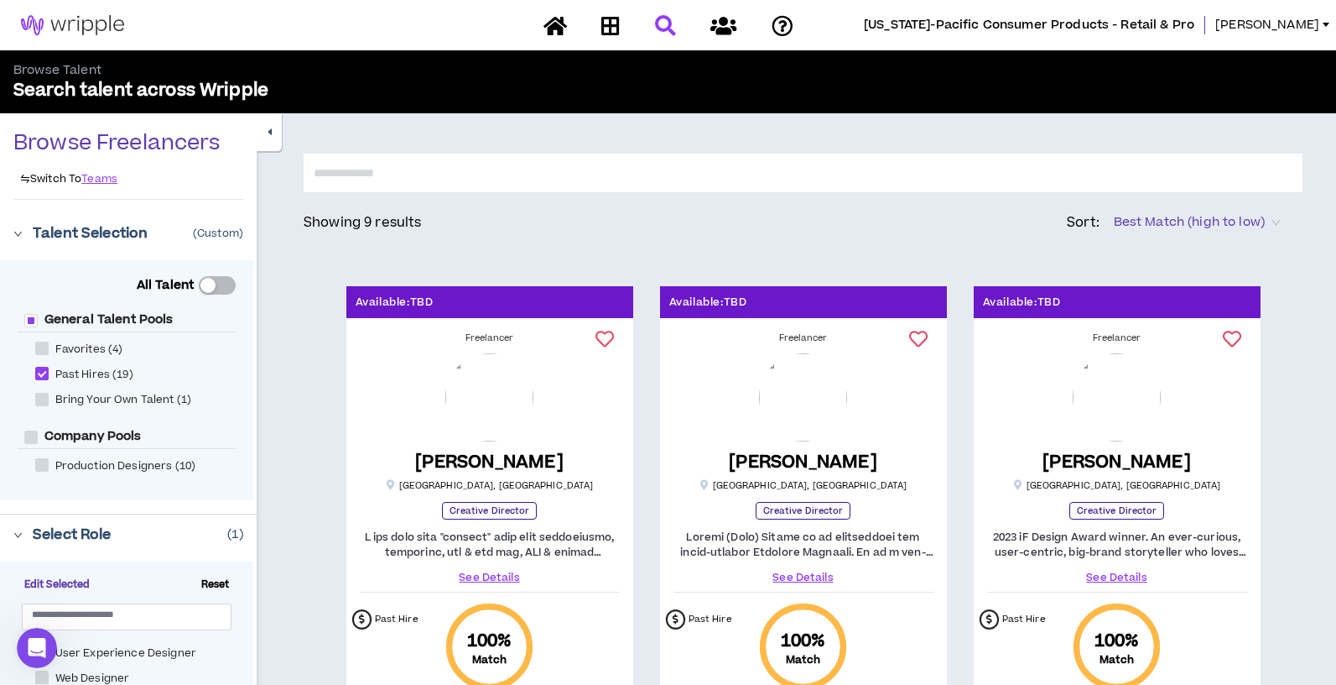
click at [638, 181] on input "text" at bounding box center [803, 173] width 999 height 39
type input "******"
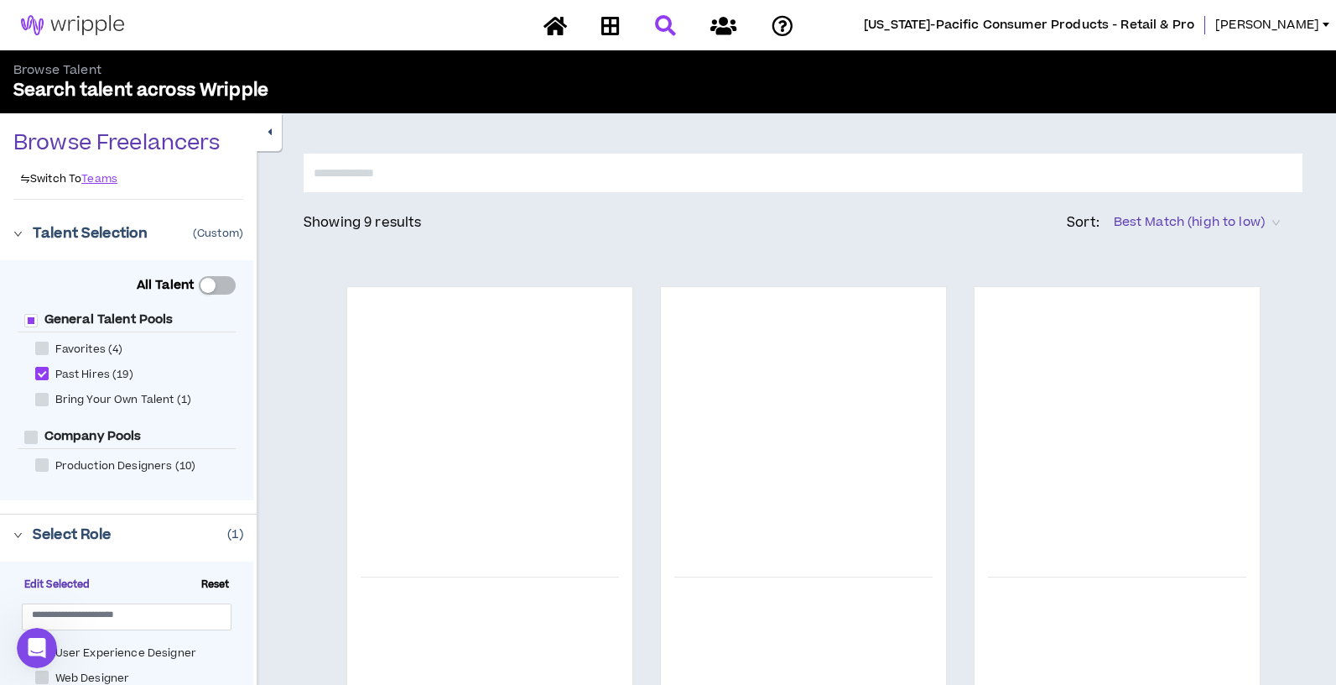
click at [677, 32] on div at bounding box center [669, 25] width 294 height 29
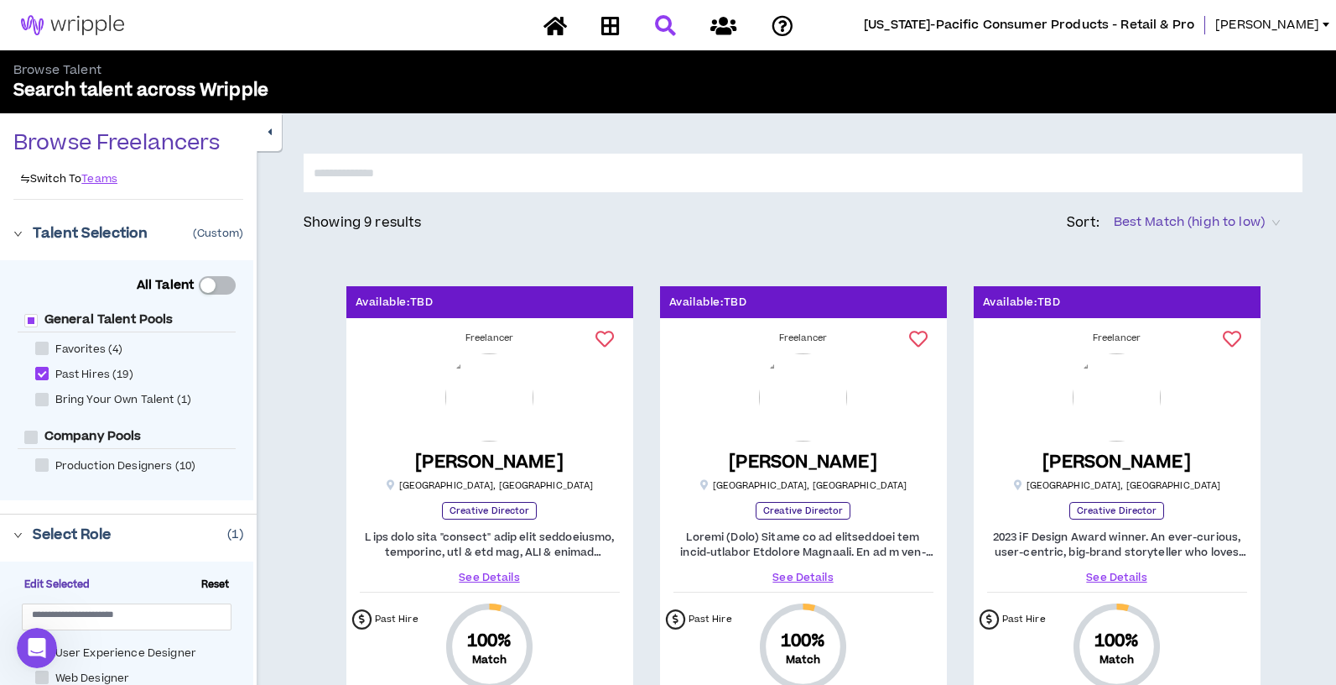
click at [667, 29] on div at bounding box center [669, 25] width 294 height 29
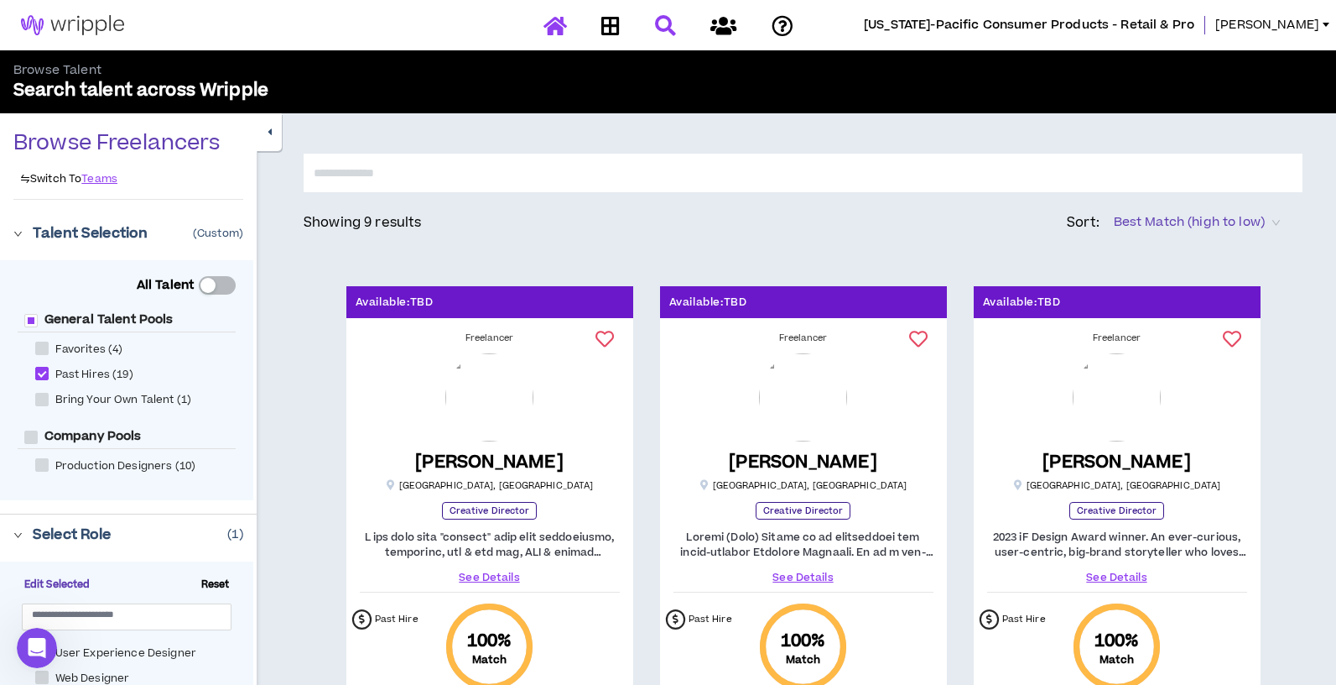
click at [555, 23] on icon at bounding box center [555, 25] width 23 height 21
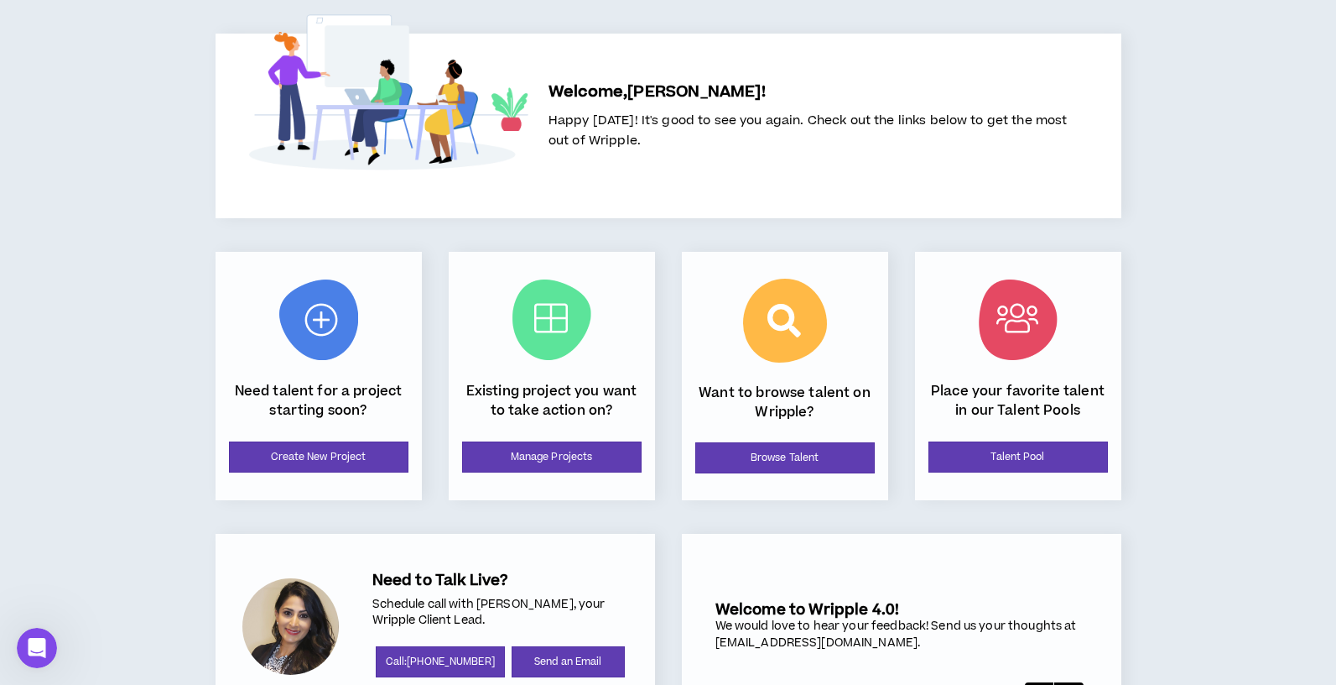
scroll to position [117, 0]
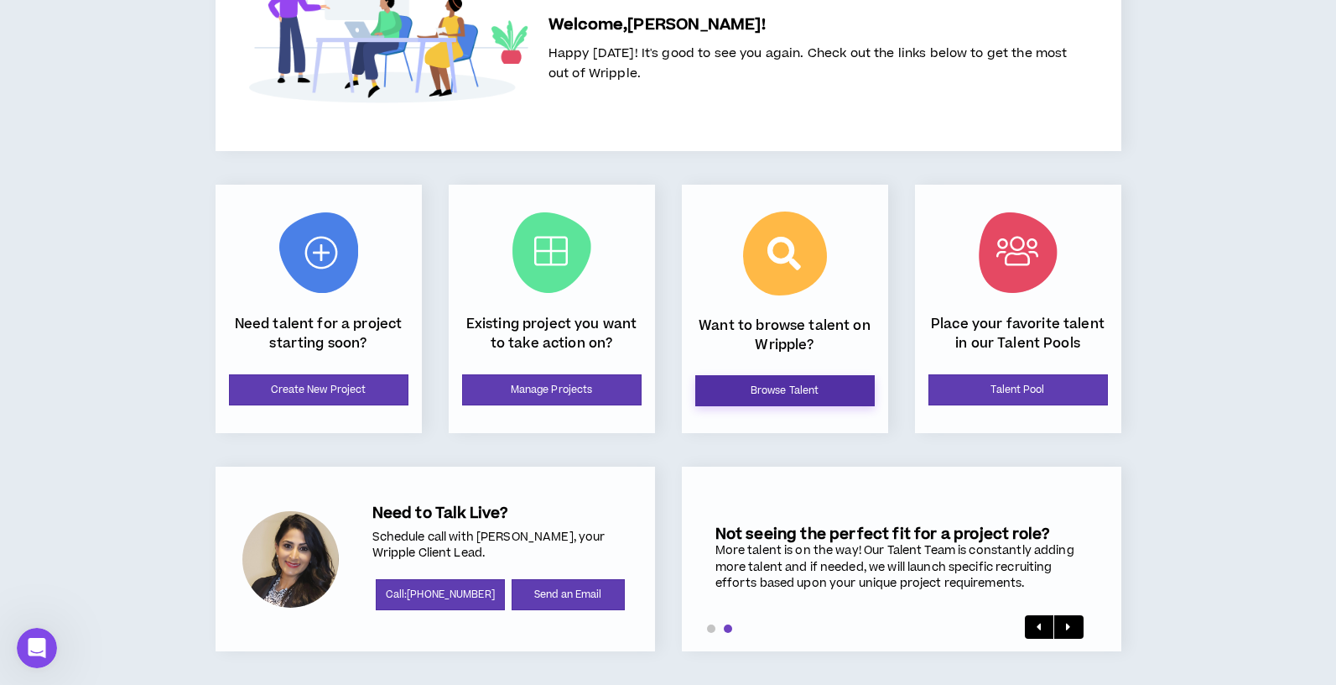
click at [767, 388] on link "Browse Talent" at bounding box center [785, 390] width 180 height 31
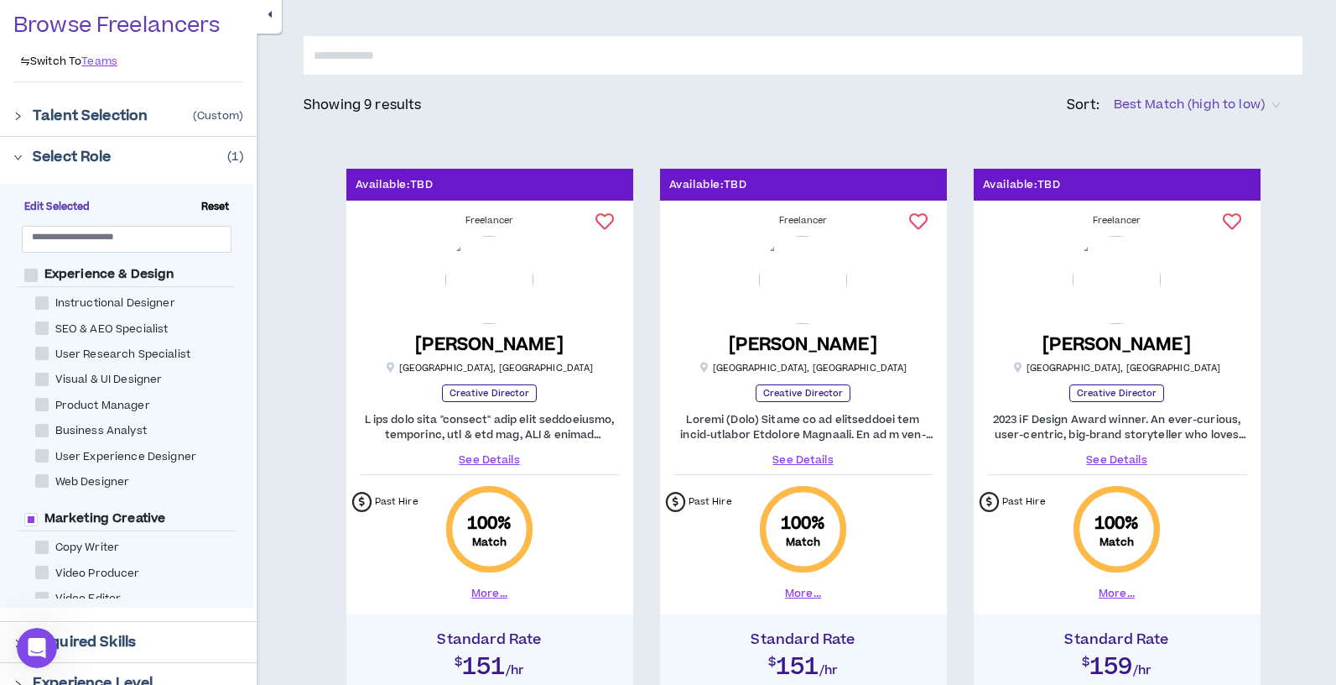
click at [414, 69] on input "text" at bounding box center [803, 55] width 999 height 39
type input "**********"
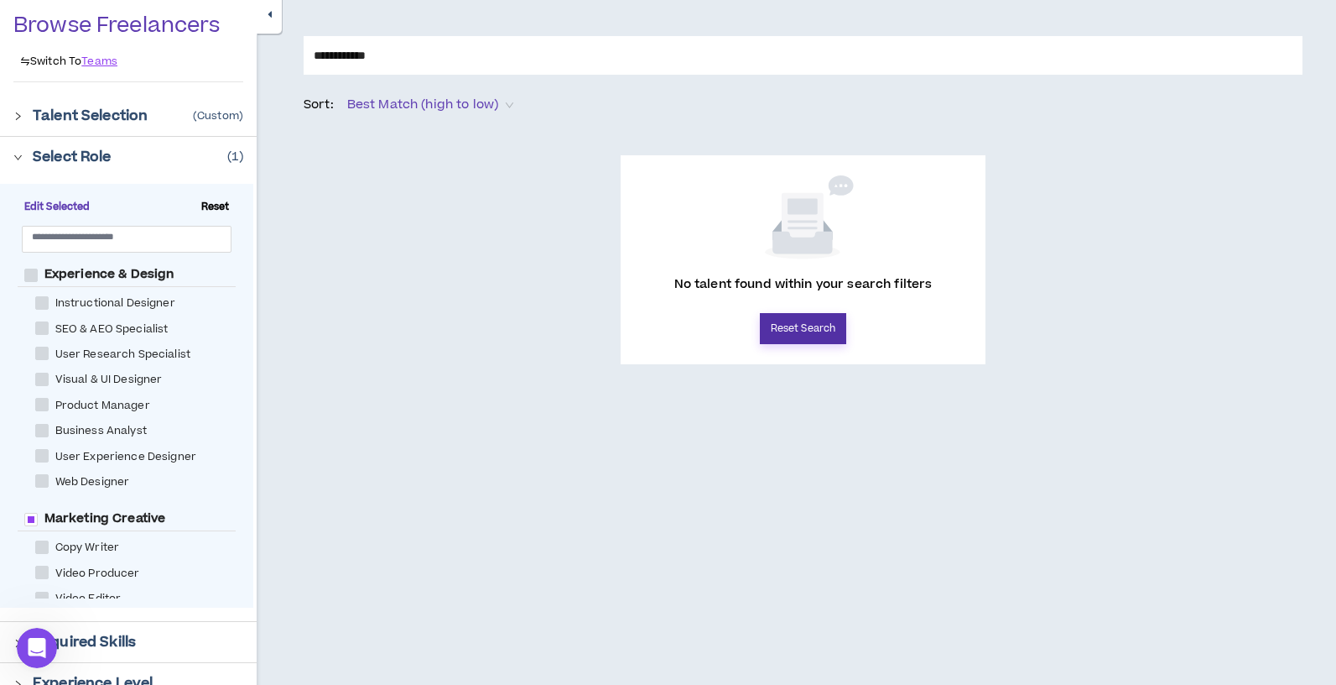
click at [781, 332] on button "Reset Search" at bounding box center [803, 328] width 86 height 31
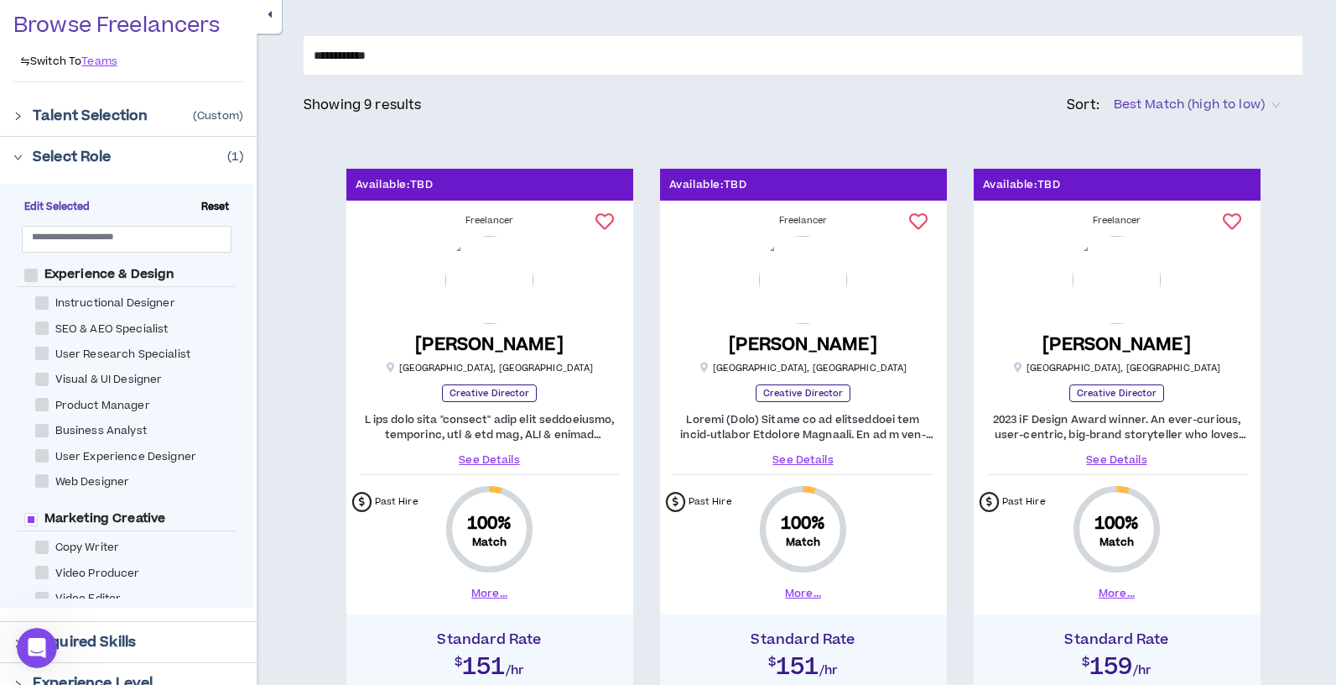
click at [458, 65] on input "**********" at bounding box center [803, 55] width 999 height 39
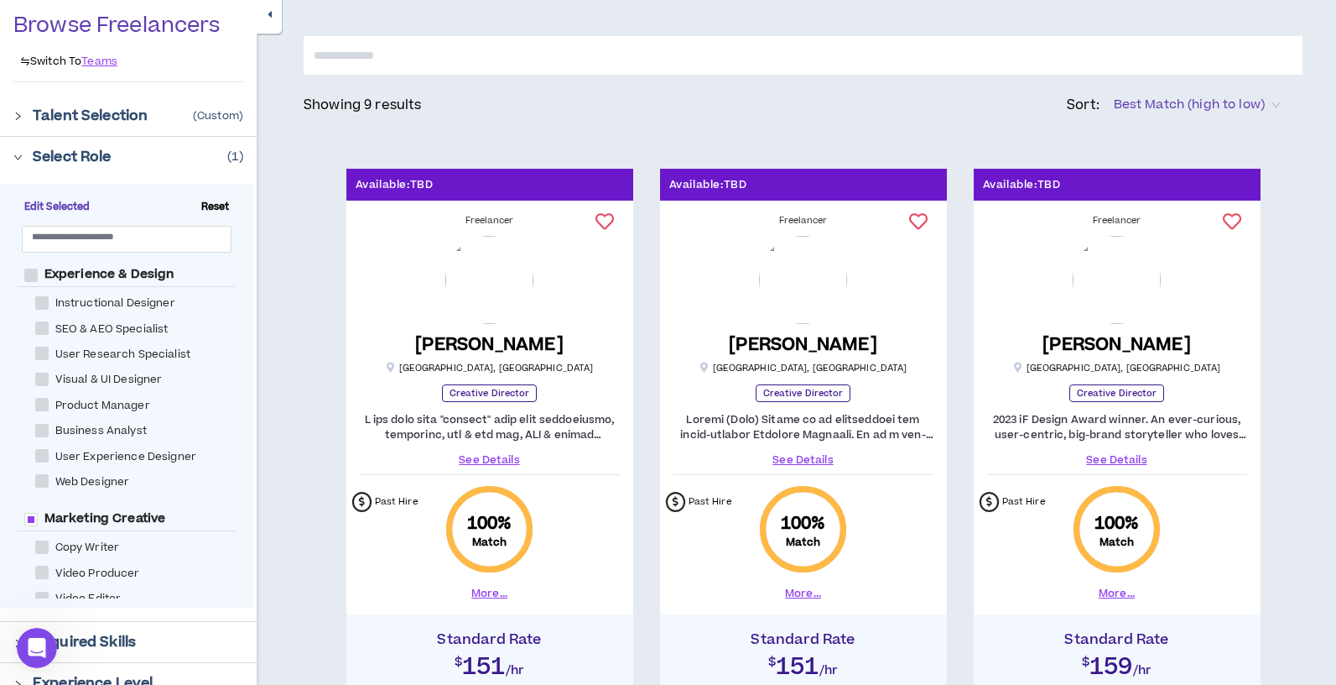
click at [21, 148] on div at bounding box center [22, 156] width 19 height 18
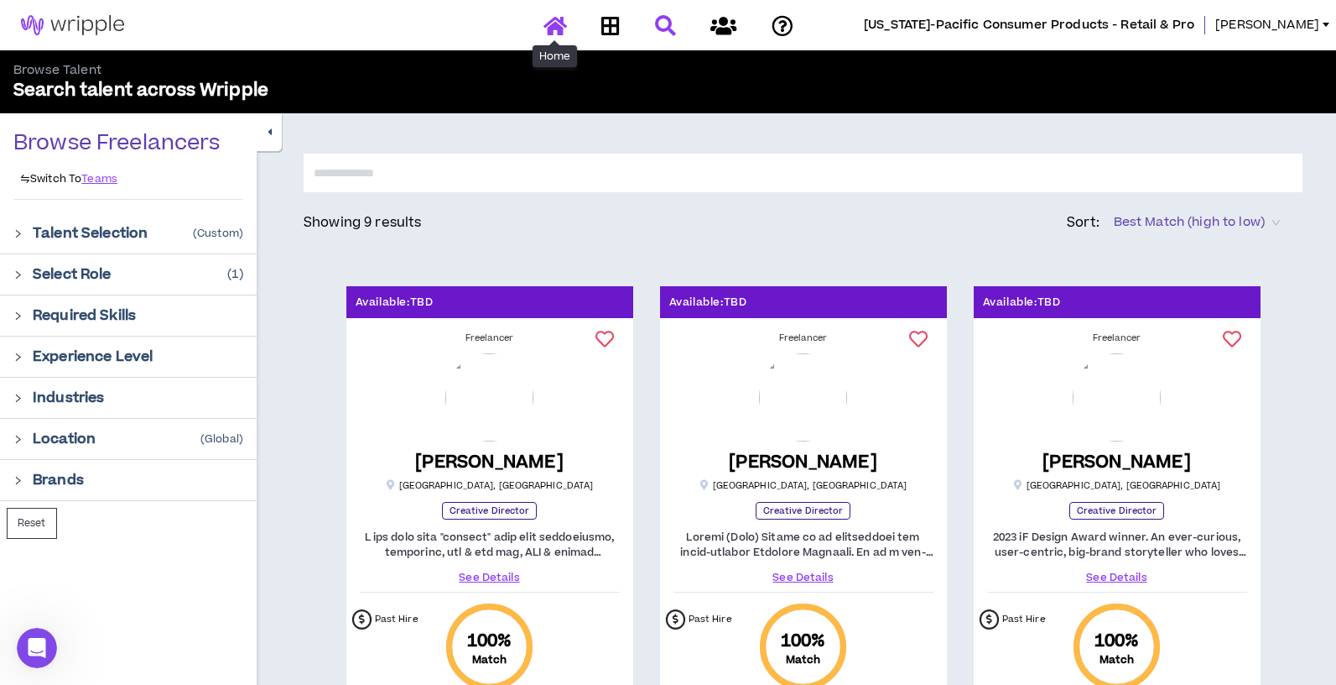
click at [565, 34] on icon at bounding box center [555, 25] width 23 height 21
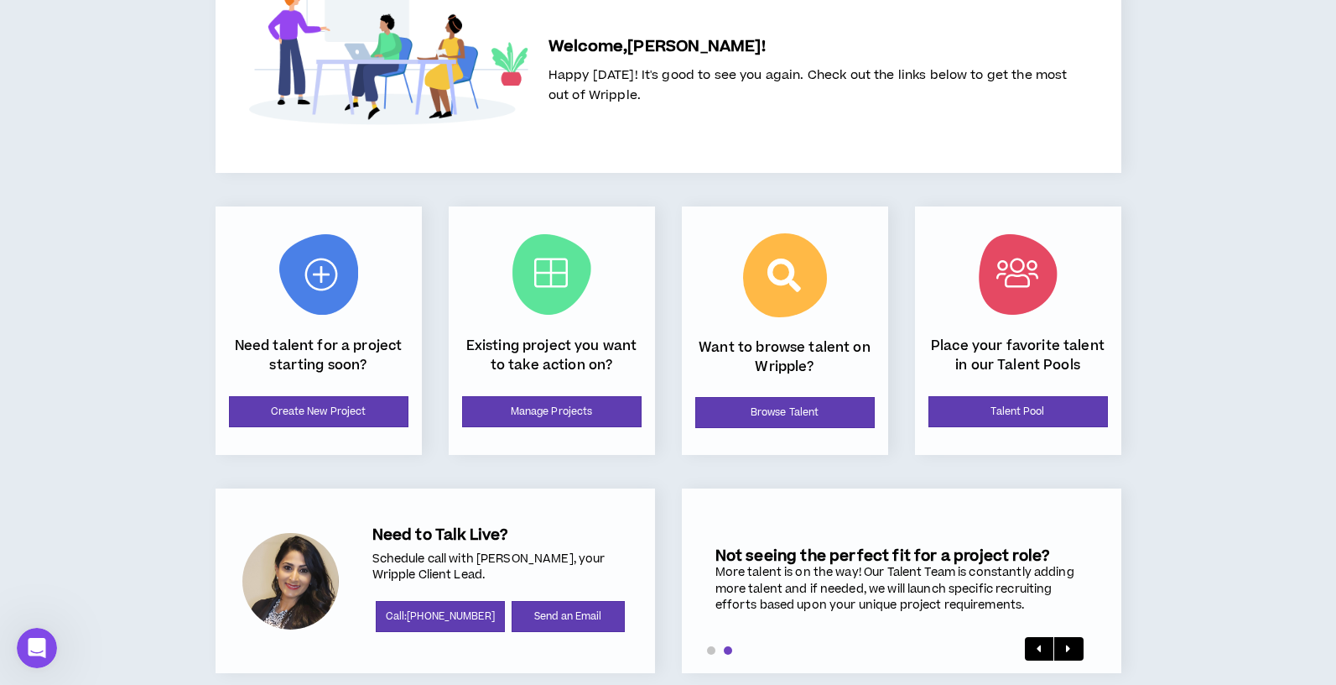
scroll to position [117, 0]
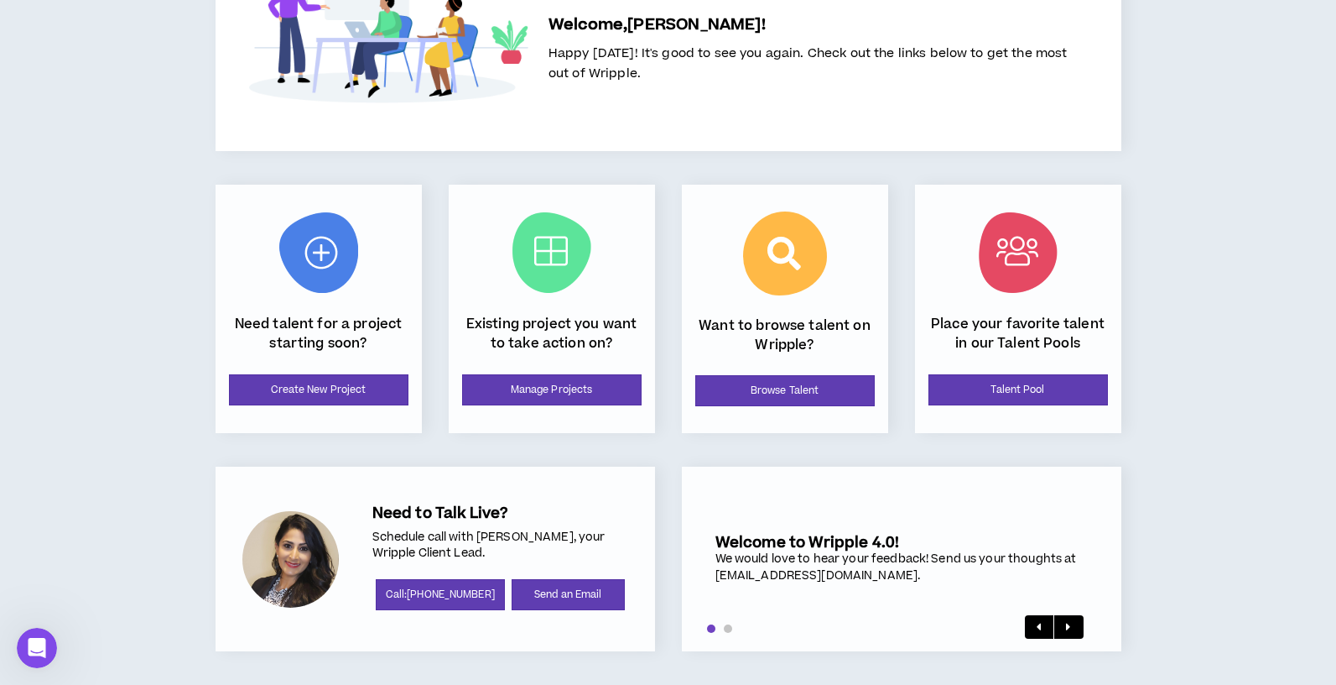
click at [128, 429] on div "[US_STATE]-Pacific Consumer Products - Retail & Pro [PERSON_NAME] Welcome, [PER…" at bounding box center [668, 284] width 1336 height 802
click at [1076, 630] on button at bounding box center [1069, 626] width 29 height 23
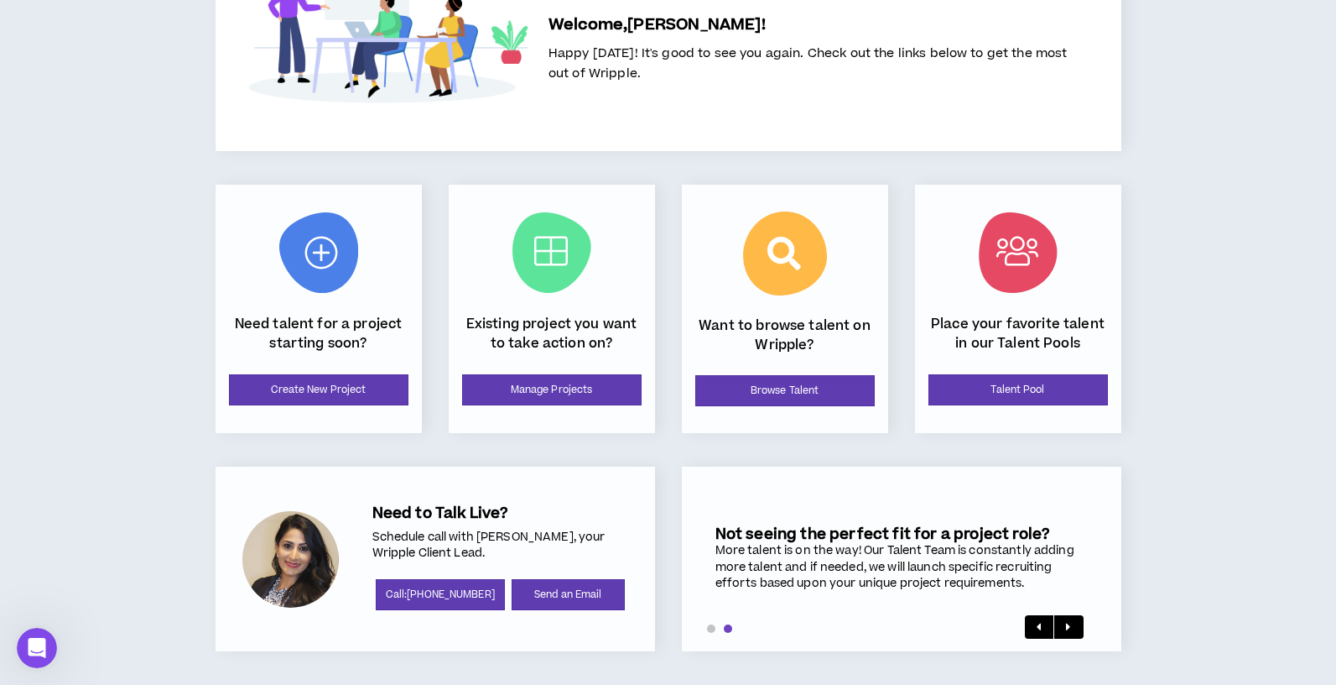
click at [1046, 628] on button at bounding box center [1039, 626] width 29 height 23
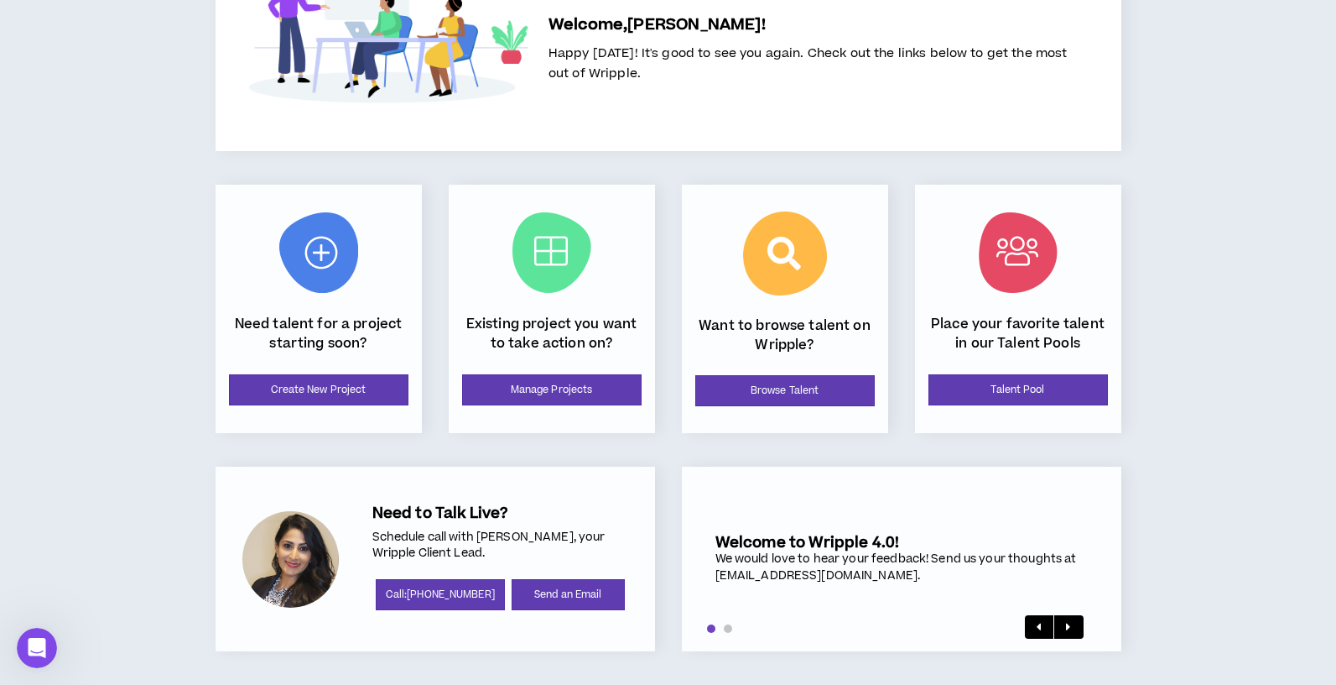
click at [79, 341] on div "[US_STATE]-Pacific Consumer Products - Retail & Pro [PERSON_NAME] Welcome, [PER…" at bounding box center [668, 284] width 1336 height 802
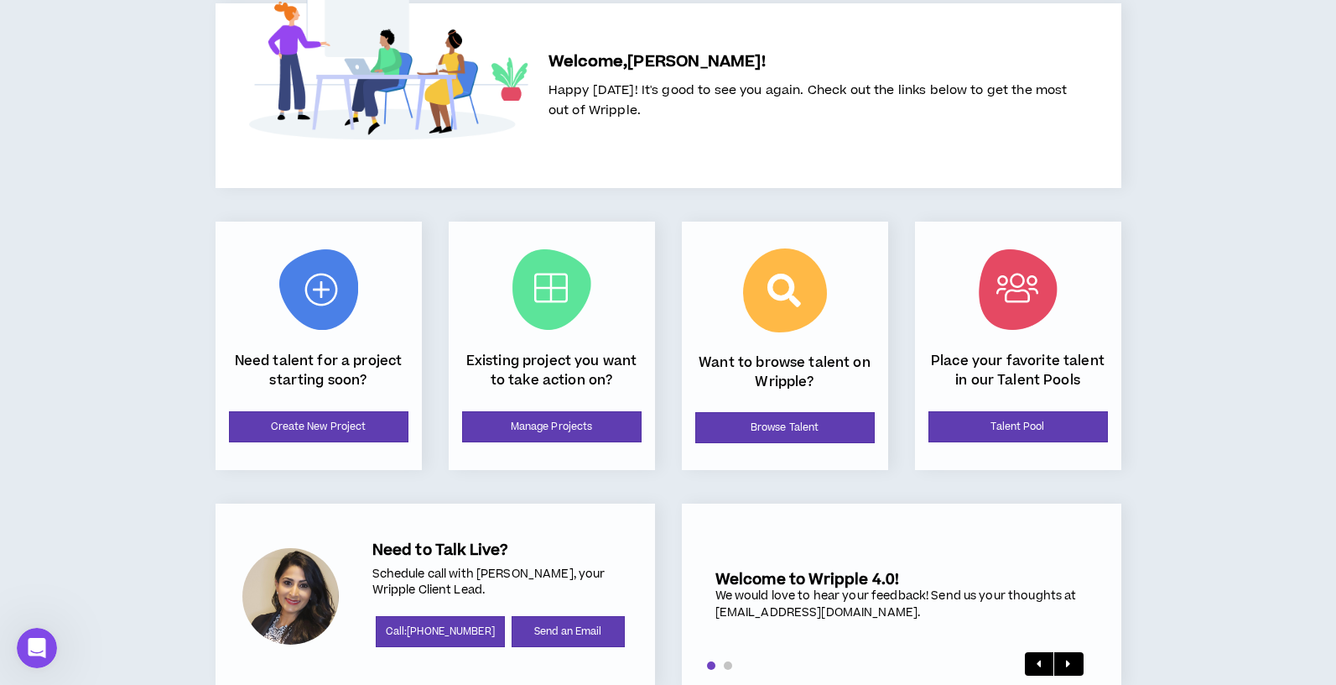
scroll to position [0, 0]
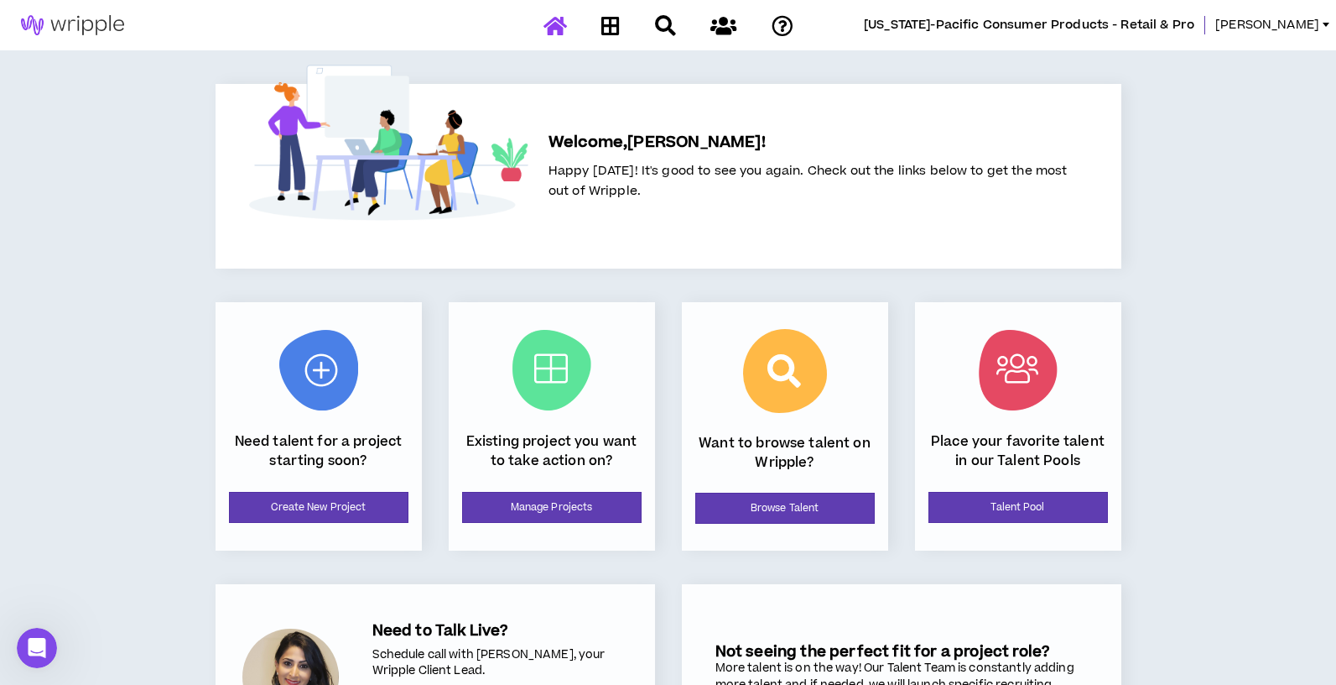
click at [83, 35] on link at bounding box center [72, 25] width 145 height 50
click at [1195, 29] on span "[US_STATE]-Pacific Consumer Products - Retail & Pro" at bounding box center [1029, 25] width 331 height 18
click at [1301, 26] on span "[PERSON_NAME]" at bounding box center [1268, 25] width 104 height 18
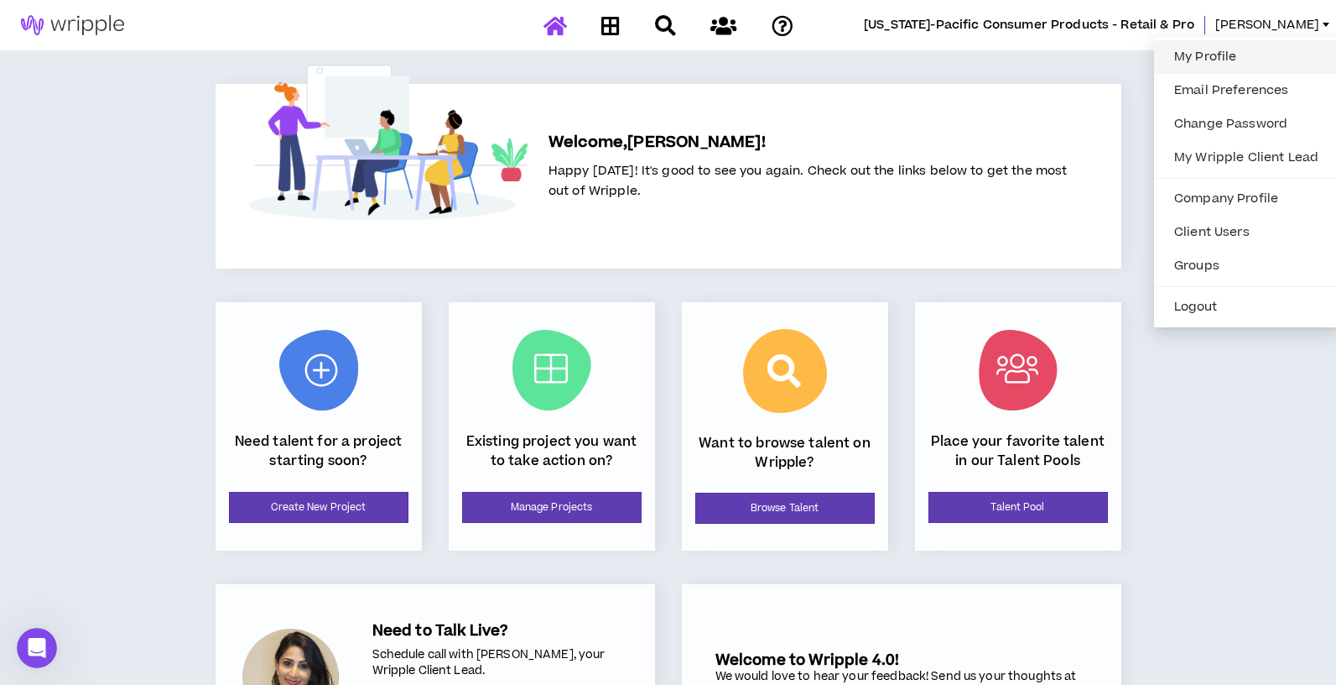
click at [1206, 62] on link "My Profile" at bounding box center [1246, 56] width 164 height 25
select select "US"
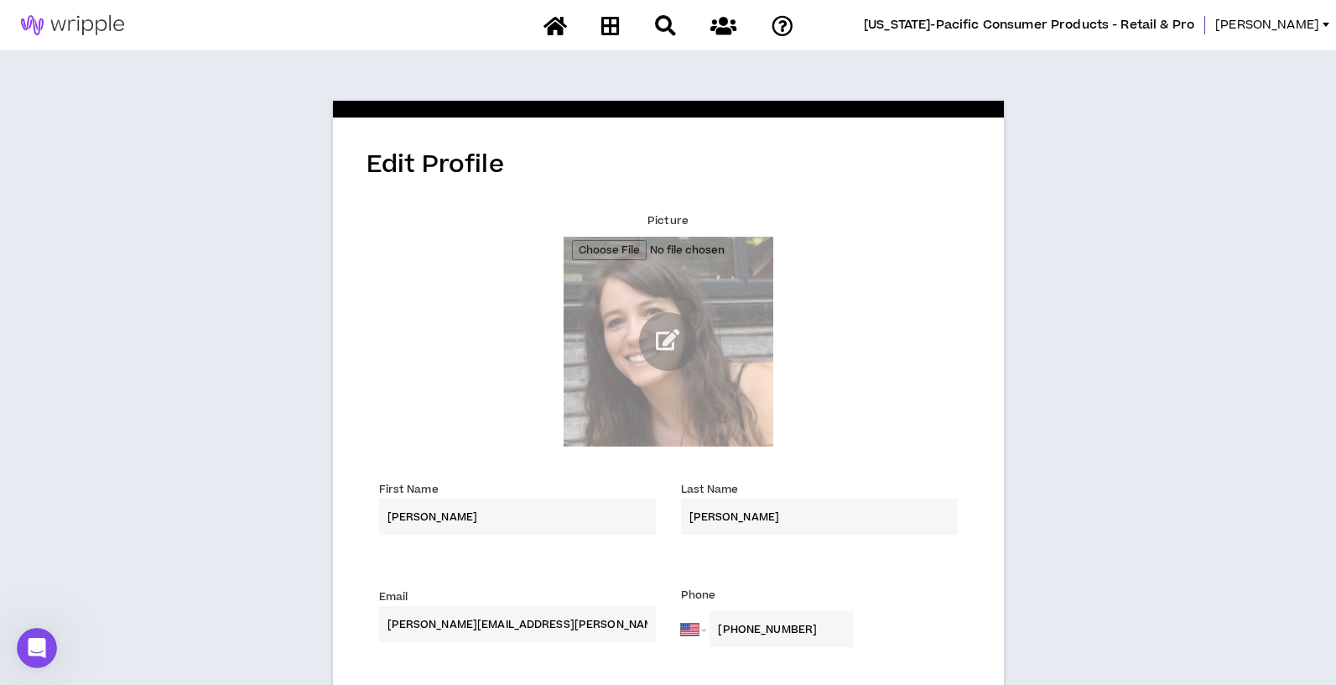
click at [65, 32] on img at bounding box center [72, 25] width 145 height 20
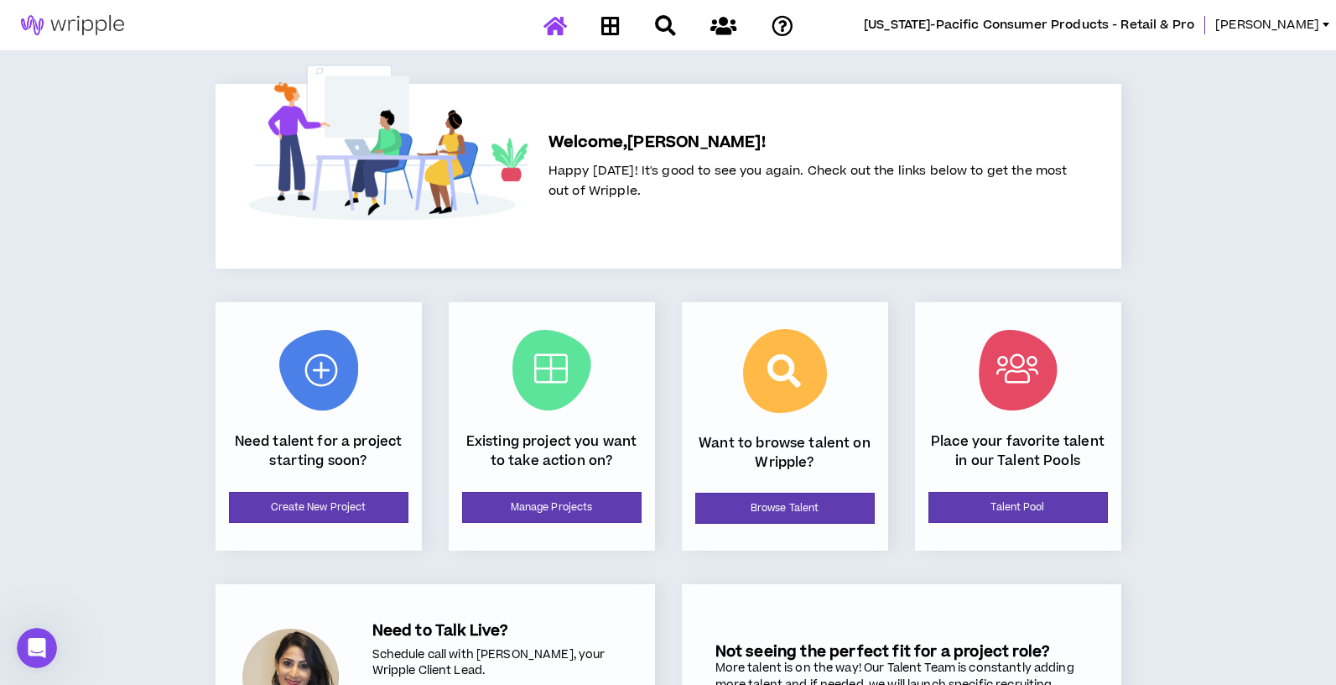
click at [1195, 24] on span "[US_STATE]-Pacific Consumer Products - Retail & Pro" at bounding box center [1029, 25] width 331 height 18
click at [112, 323] on div "[US_STATE]-Pacific Consumer Products - Retail & Pro [PERSON_NAME] Welcome, [PER…" at bounding box center [668, 401] width 1336 height 802
click at [713, 24] on icon at bounding box center [724, 25] width 26 height 21
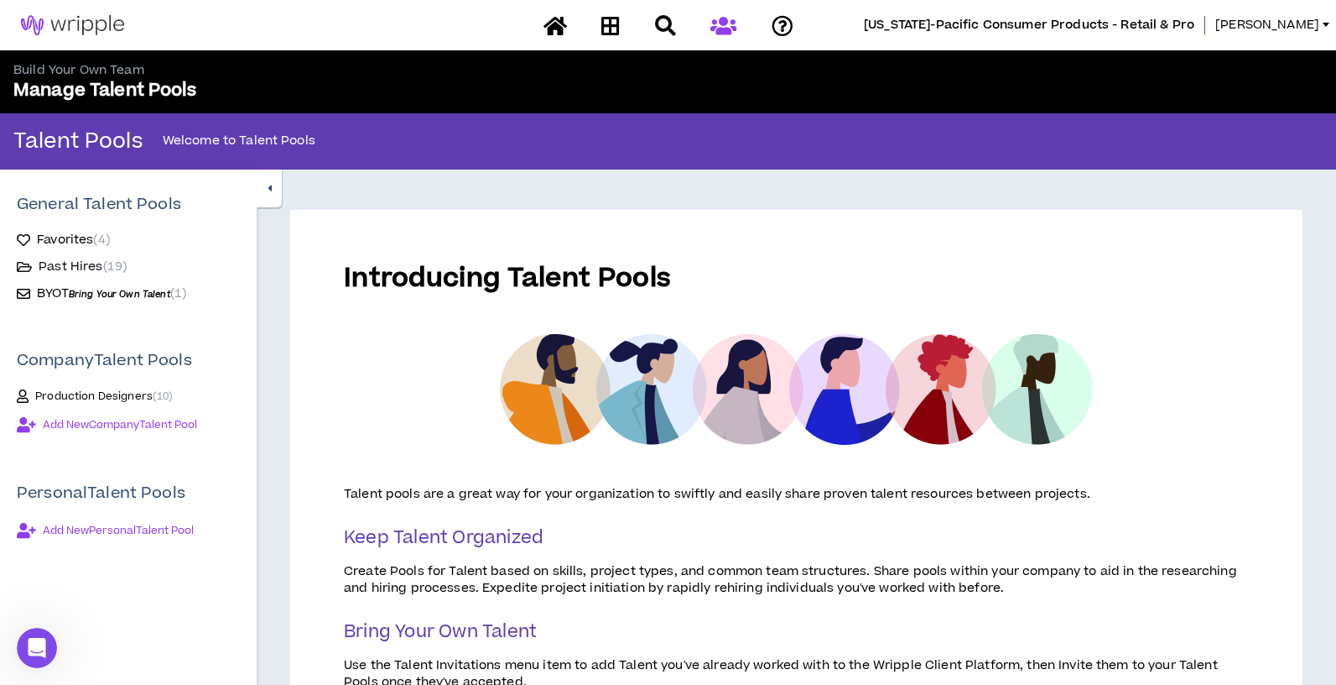
click at [78, 261] on span "Past Hires ( 19 )" at bounding box center [83, 266] width 88 height 17
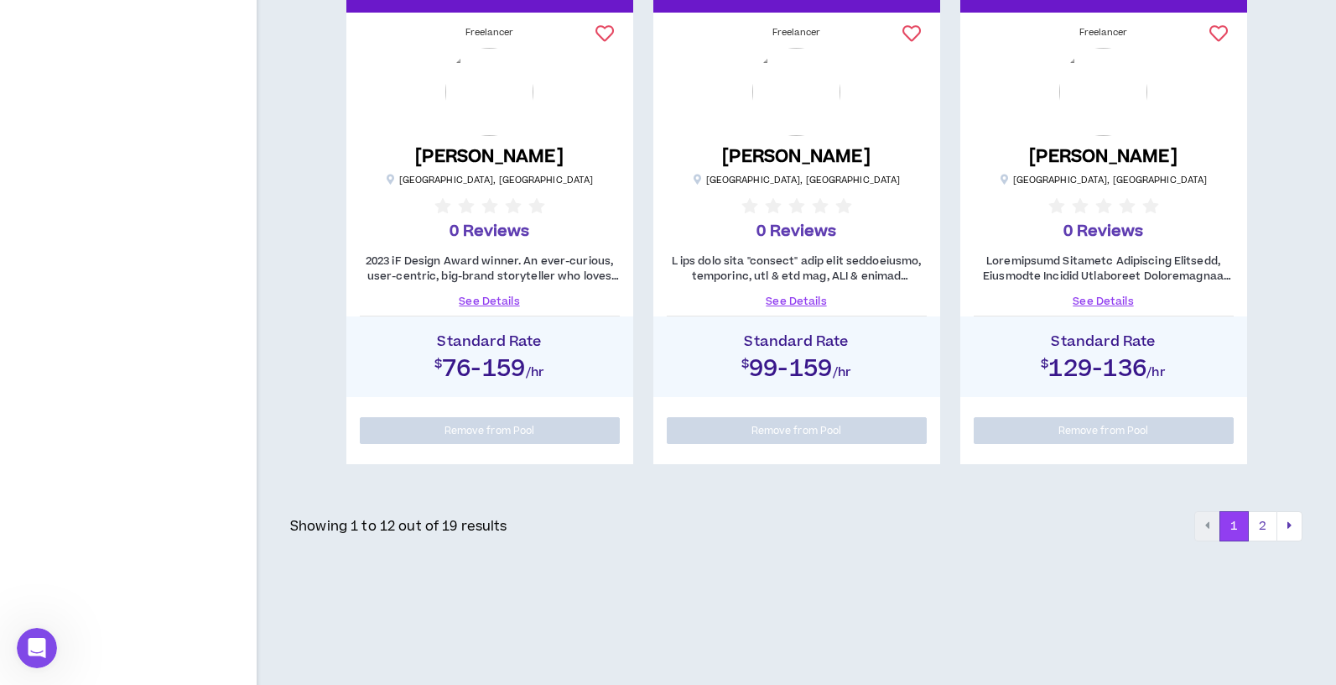
scroll to position [1921, 0]
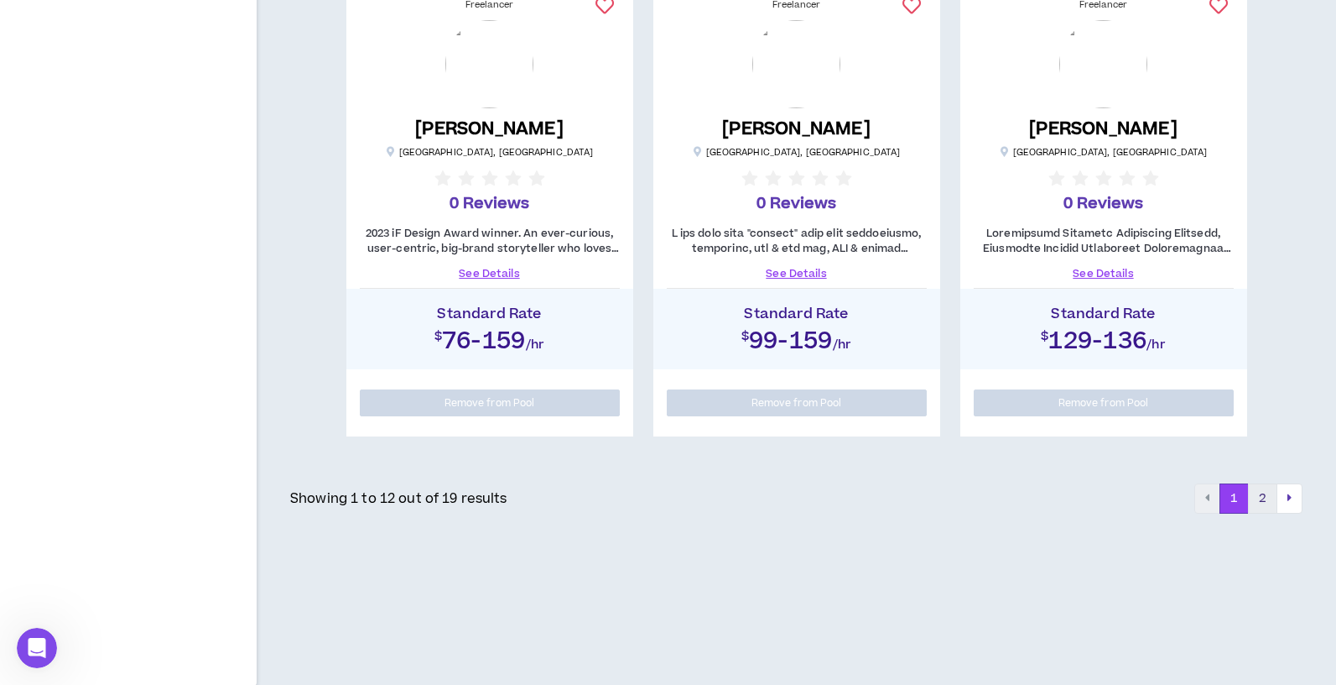
click at [1265, 505] on button "2" at bounding box center [1262, 498] width 29 height 30
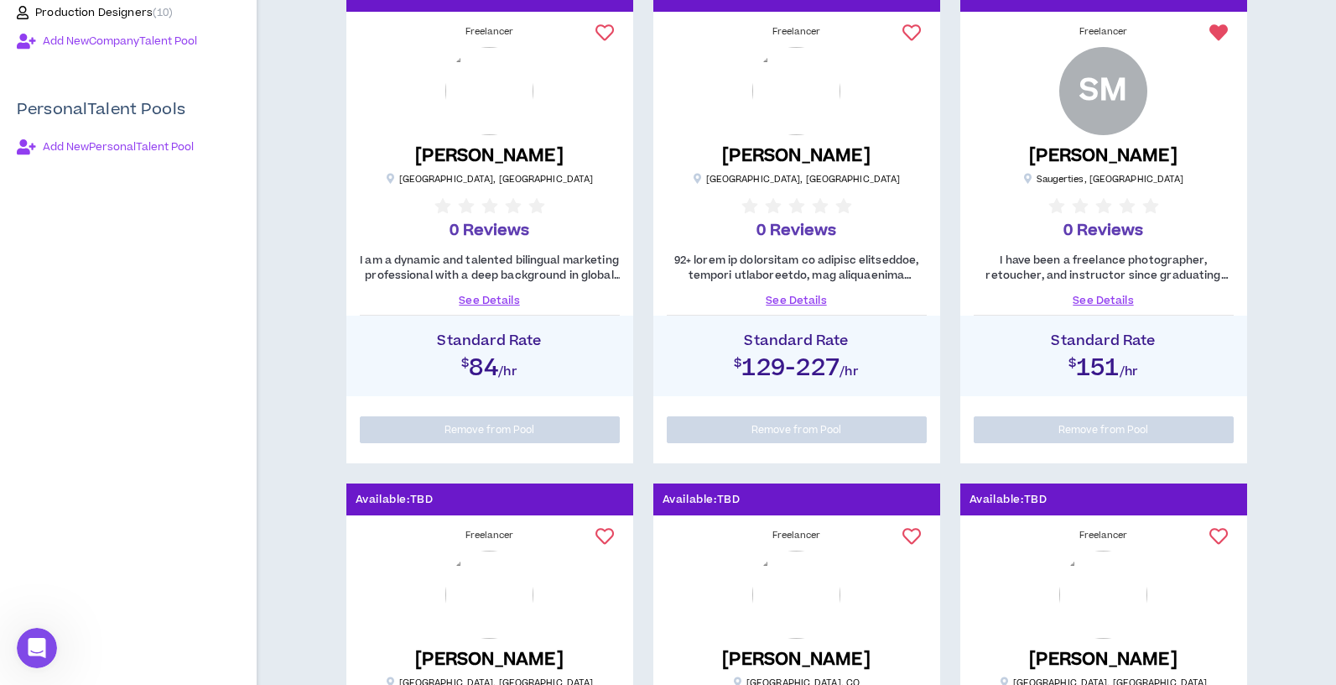
scroll to position [214, 0]
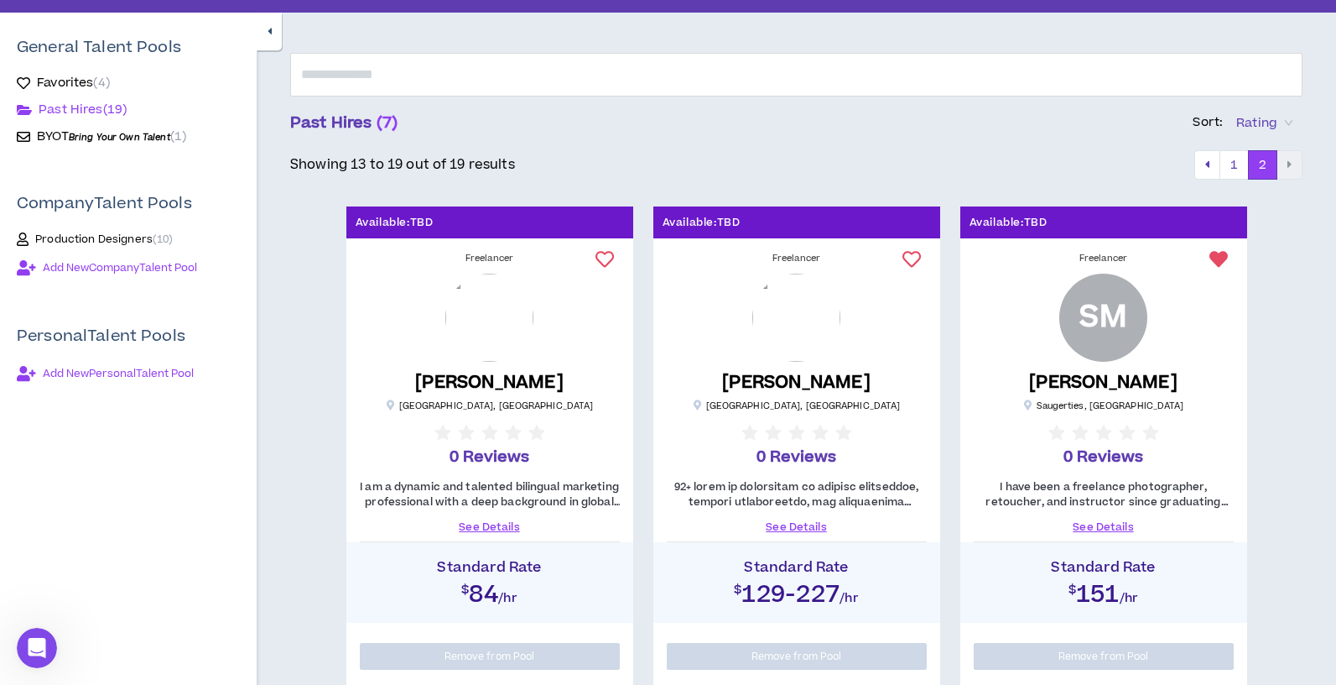
scroll to position [0, 0]
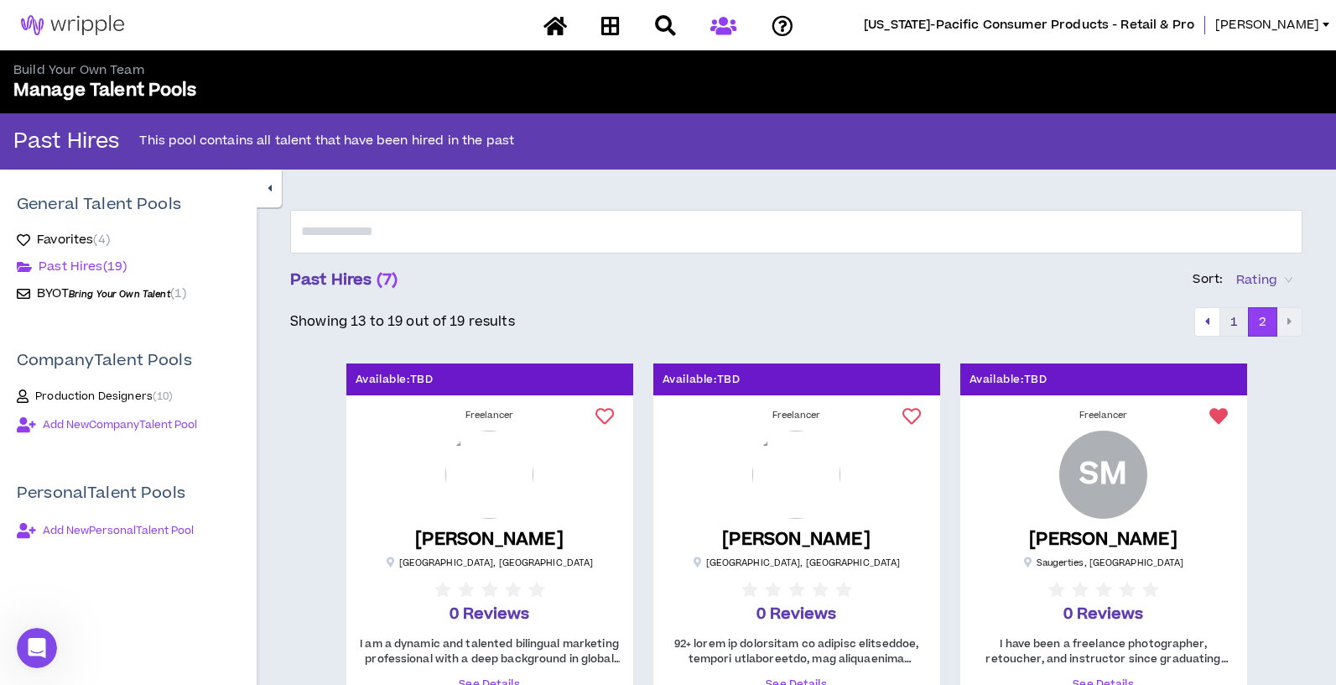
click at [1237, 316] on button "1" at bounding box center [1234, 322] width 29 height 30
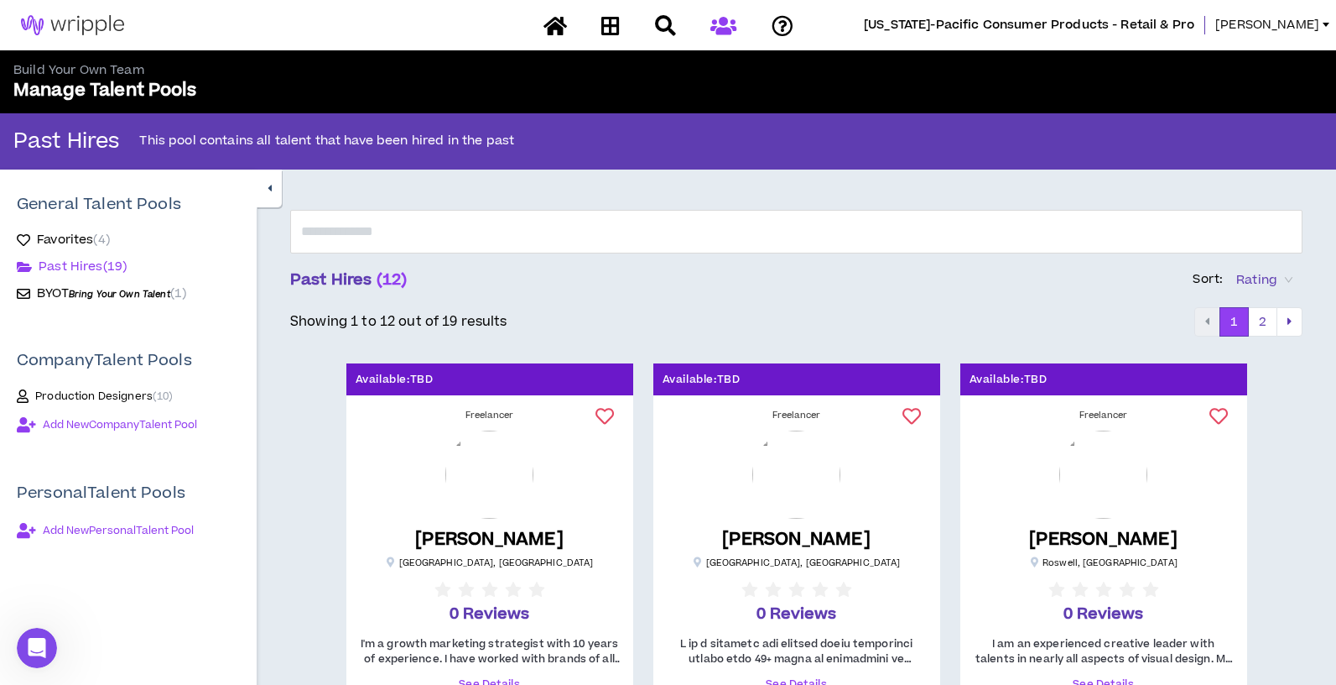
click at [1326, 34] on link "[PERSON_NAME]" at bounding box center [1276, 25] width 121 height 18
click at [858, 237] on input "text" at bounding box center [796, 232] width 1013 height 44
click at [1321, 32] on link "[PERSON_NAME]" at bounding box center [1276, 25] width 121 height 18
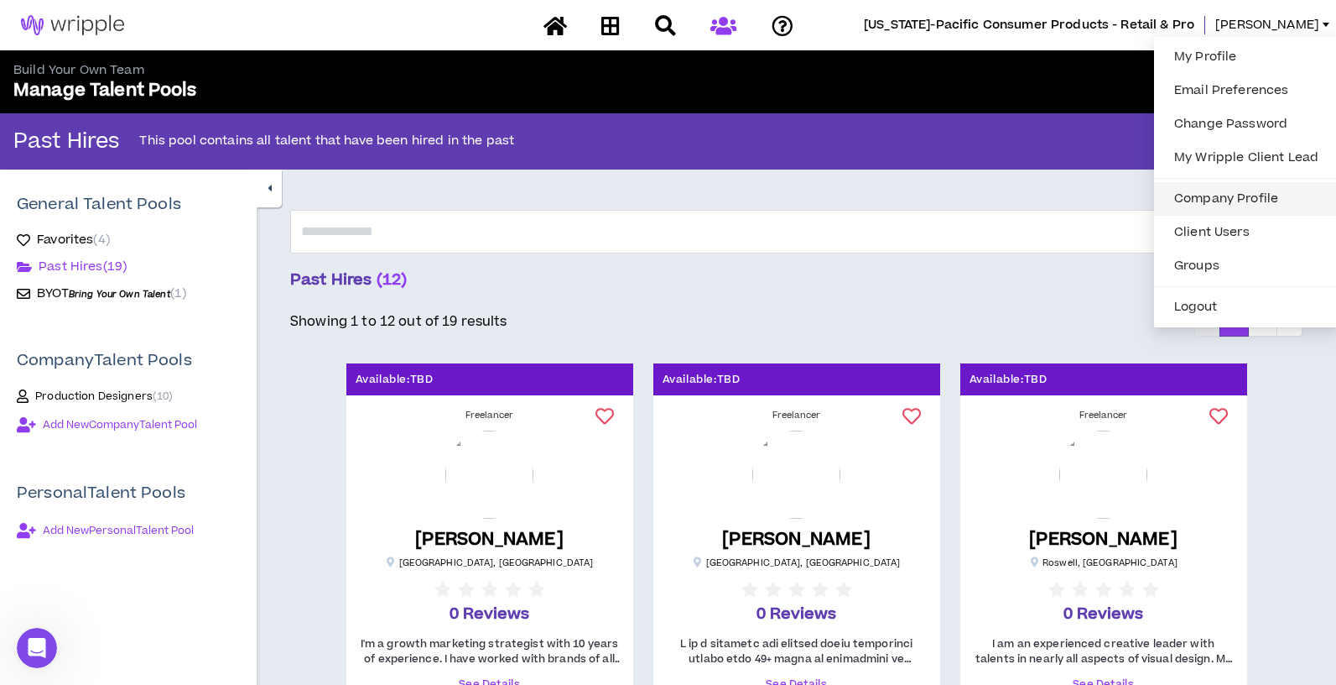
click at [1227, 205] on link "Company Profile" at bounding box center [1246, 198] width 164 height 25
select select "*"
select select "**"
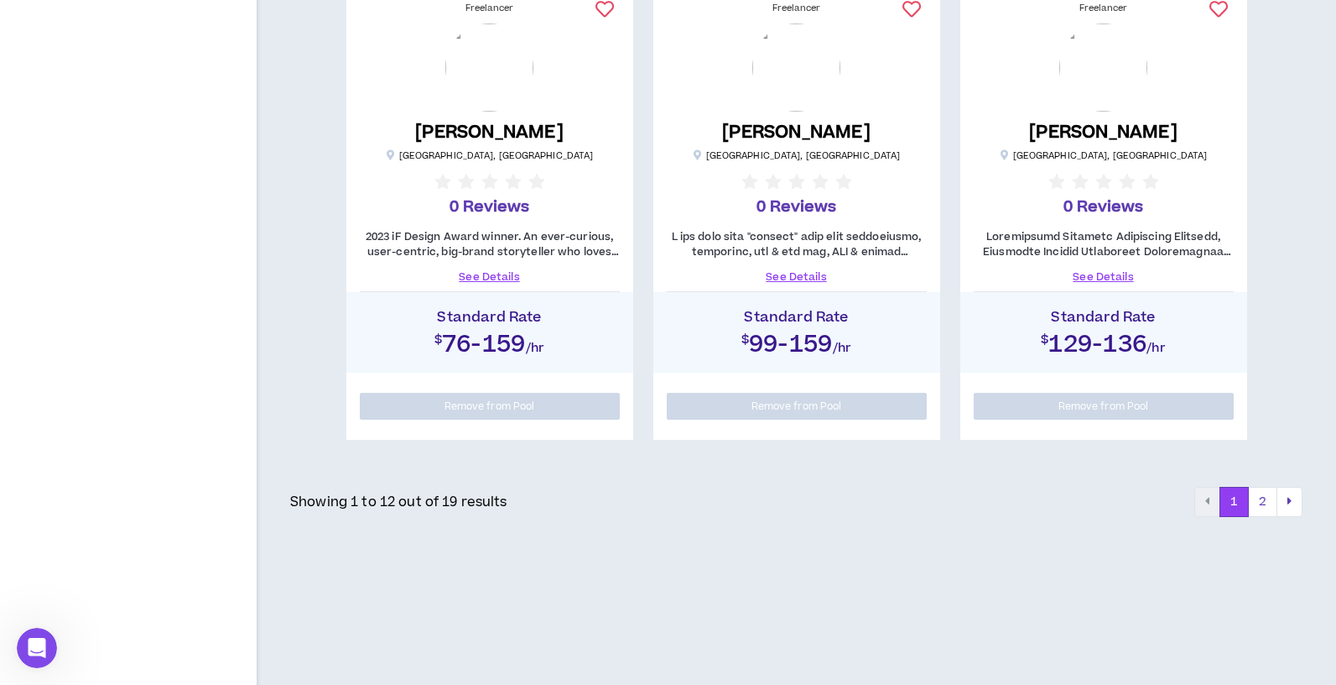
scroll to position [1921, 0]
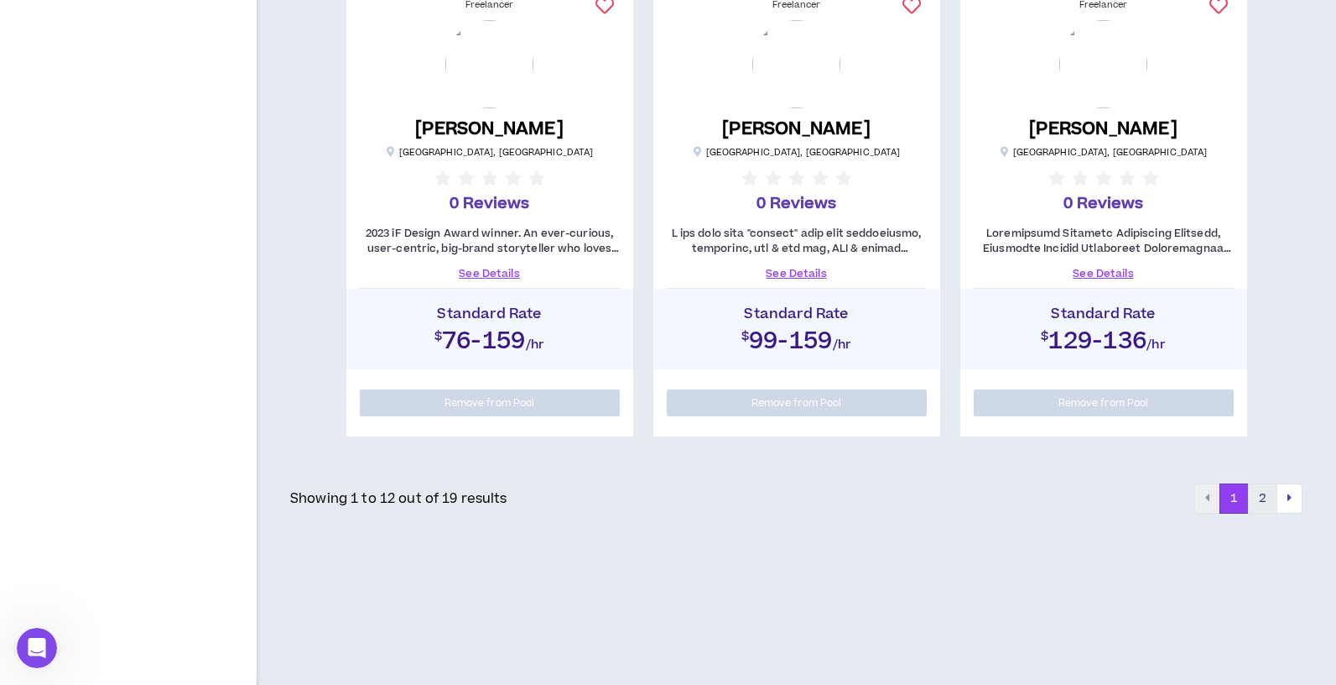
click at [1263, 494] on button "2" at bounding box center [1262, 498] width 29 height 30
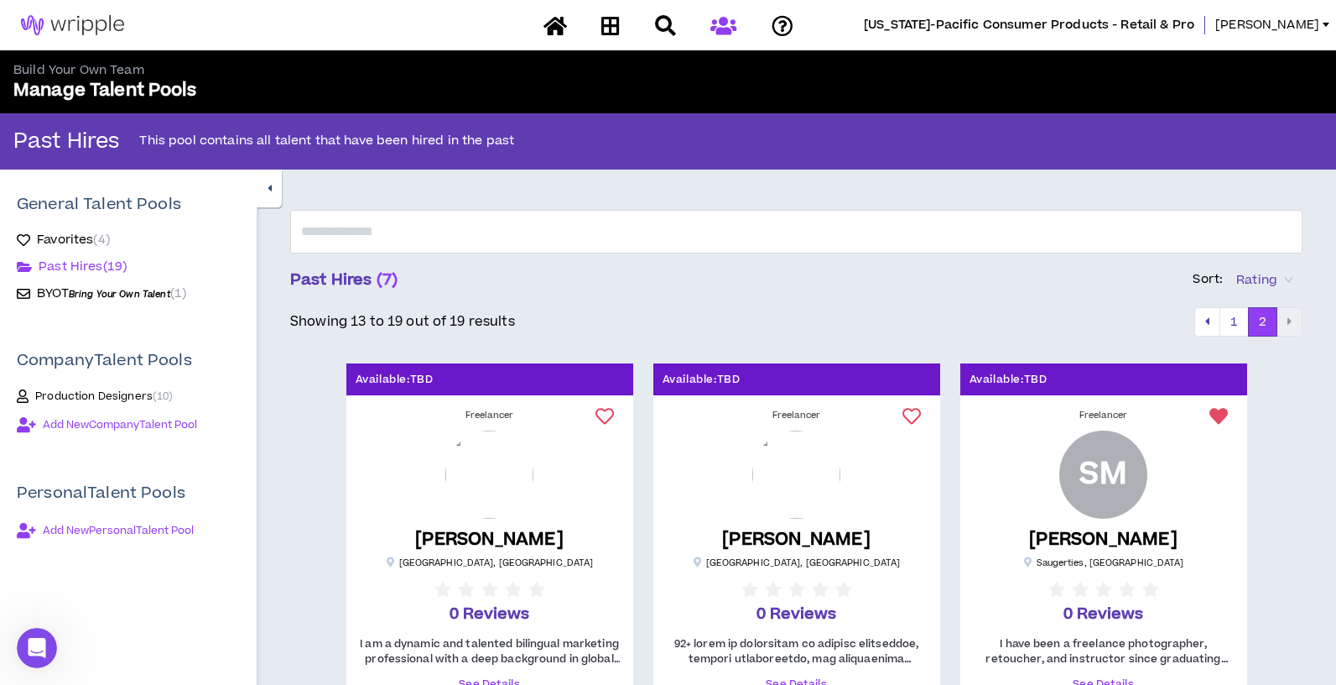
click at [81, 10] on link at bounding box center [72, 25] width 145 height 50
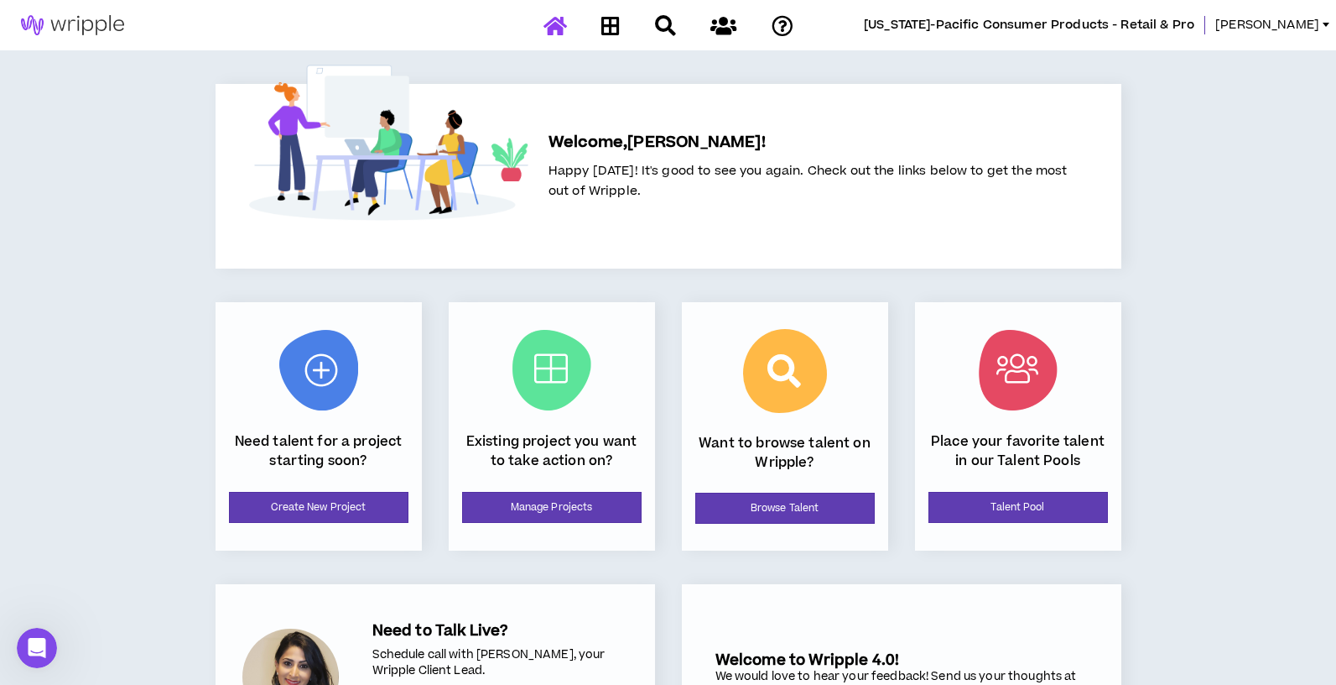
scroll to position [117, 0]
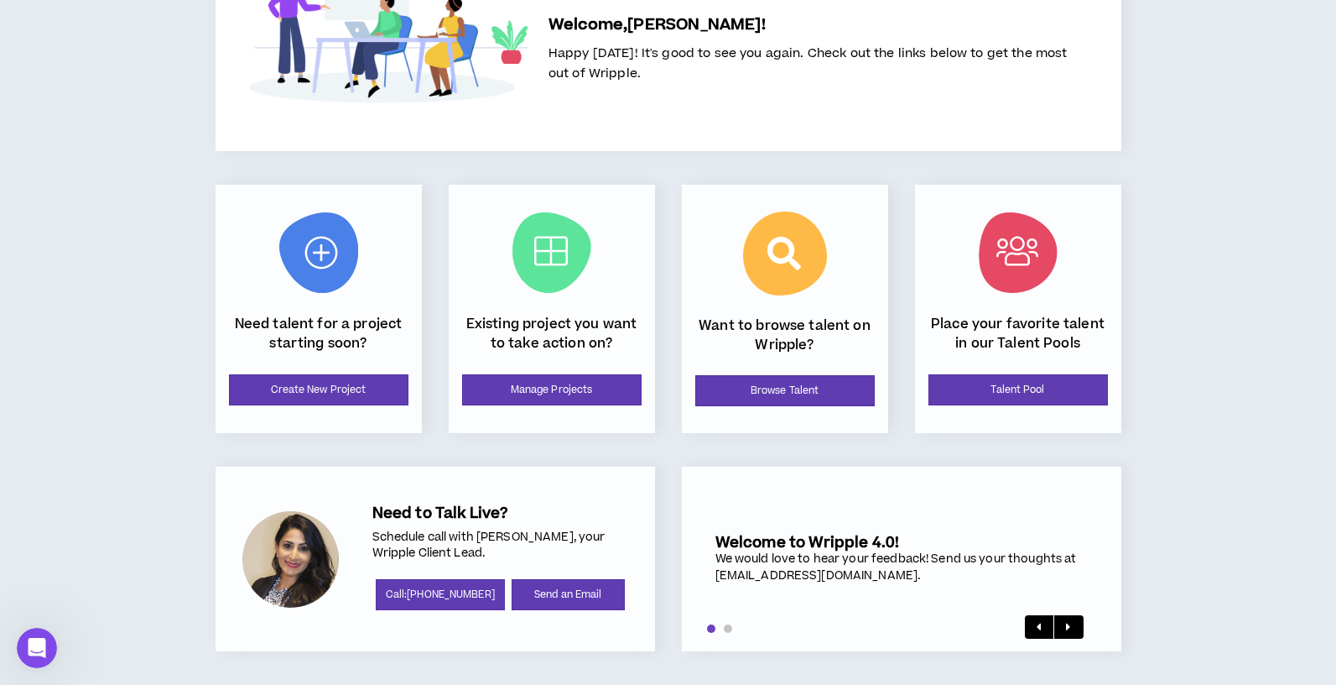
click at [66, 177] on div "[US_STATE]-Pacific Consumer Products - Retail & Pro [PERSON_NAME] Welcome, [PER…" at bounding box center [668, 284] width 1336 height 802
